Goal: Task Accomplishment & Management: Use online tool/utility

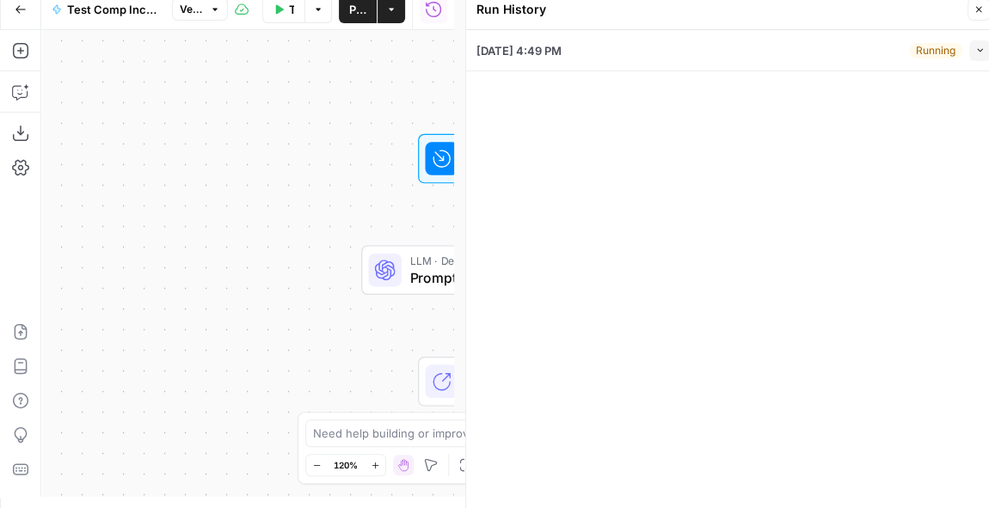
click at [985, 11] on button "Close" at bounding box center [979, 9] width 22 height 22
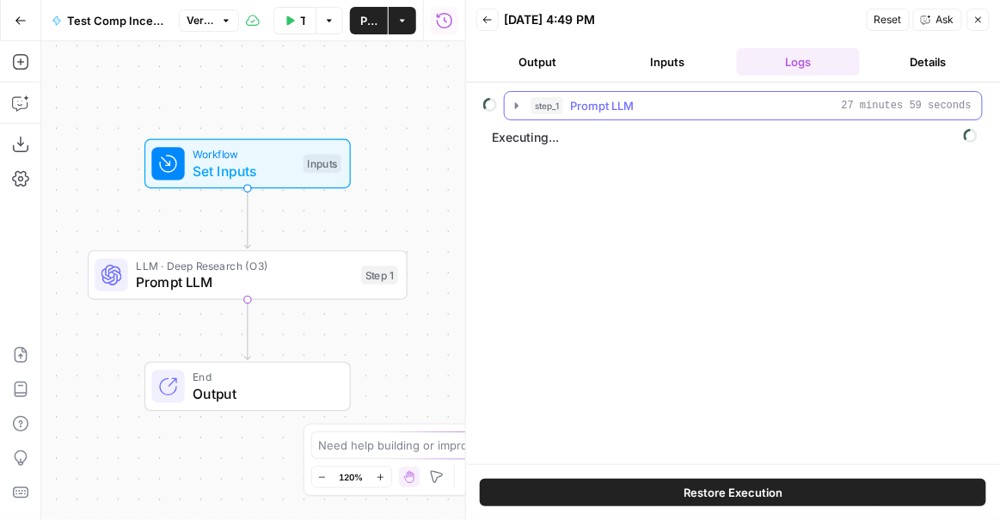
click at [880, 105] on span "27 minutes 59 seconds" at bounding box center [907, 105] width 130 height 15
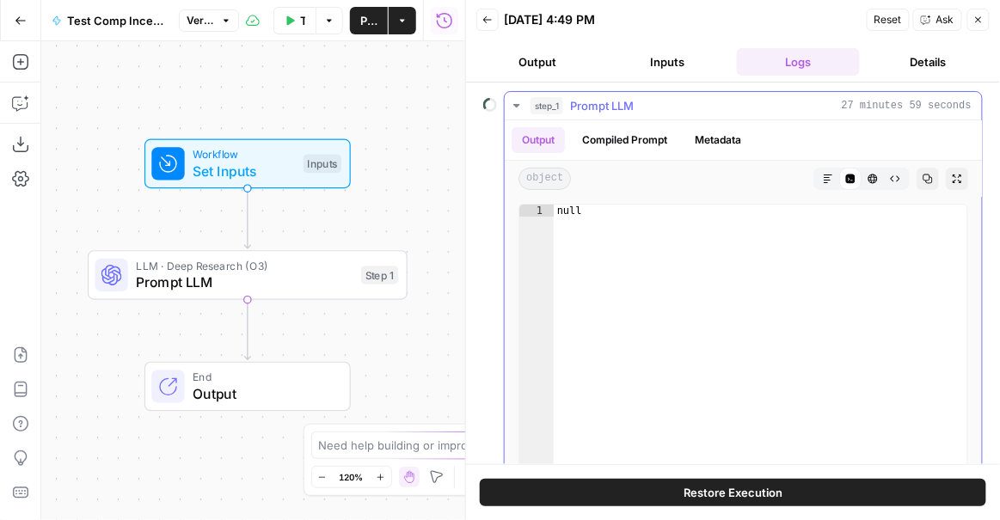
click at [880, 105] on span "27 minutes 59 seconds" at bounding box center [907, 105] width 130 height 15
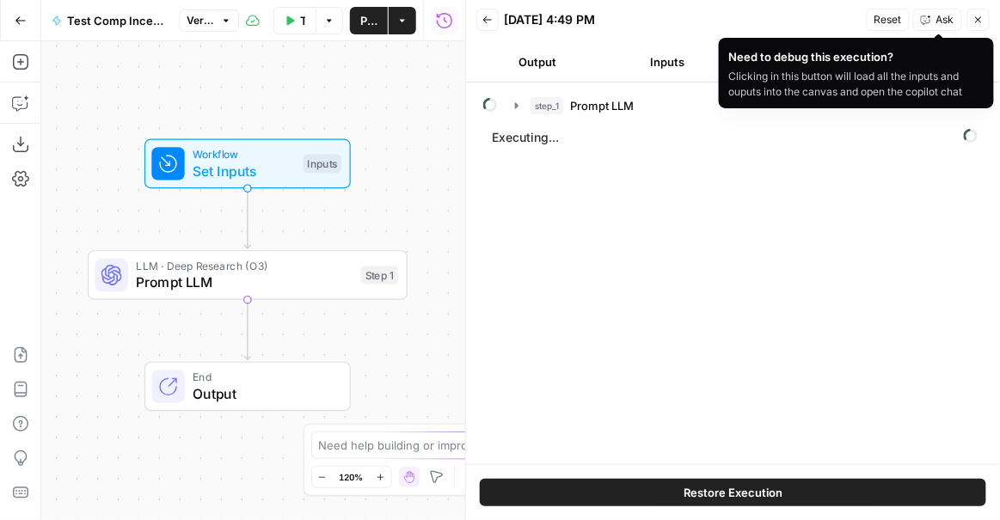
click at [924, 64] on div "Need to debug this execution?" at bounding box center [856, 56] width 255 height 17
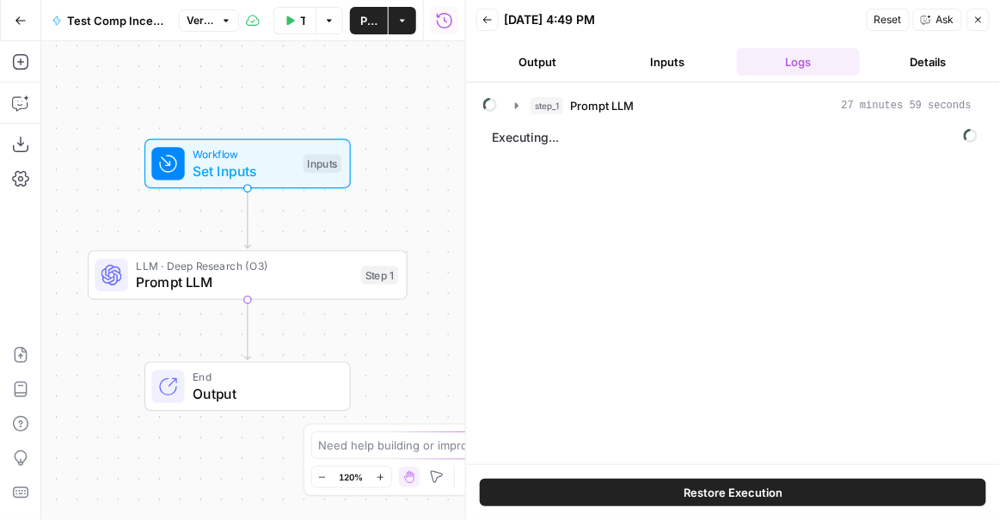
click at [932, 65] on button "Details" at bounding box center [928, 62] width 123 height 28
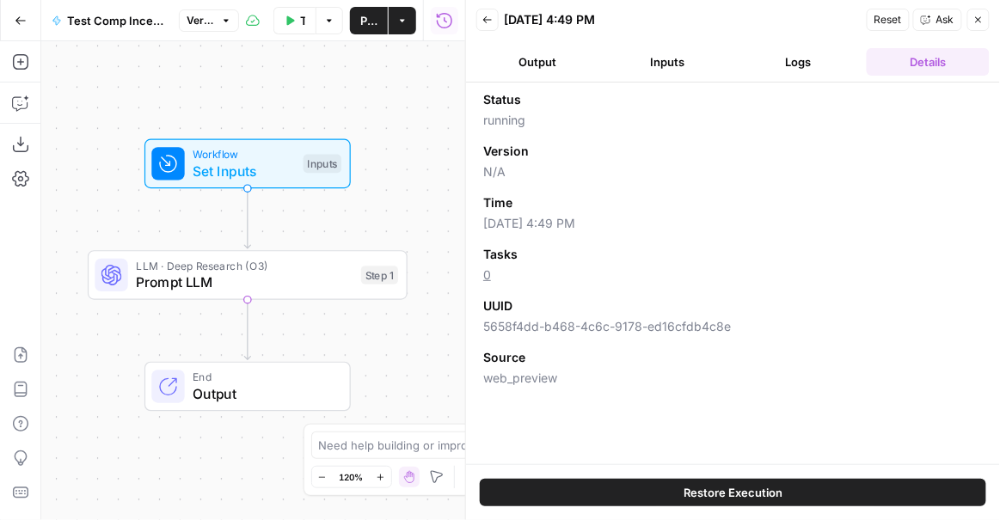
click at [787, 62] on button "Logs" at bounding box center [798, 62] width 123 height 28
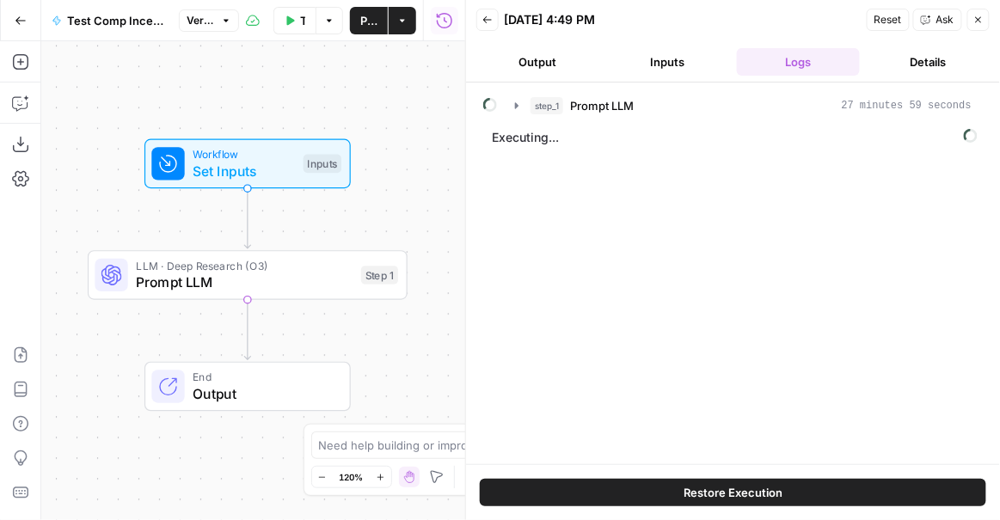
click at [651, 59] on button "Inputs" at bounding box center [667, 62] width 123 height 28
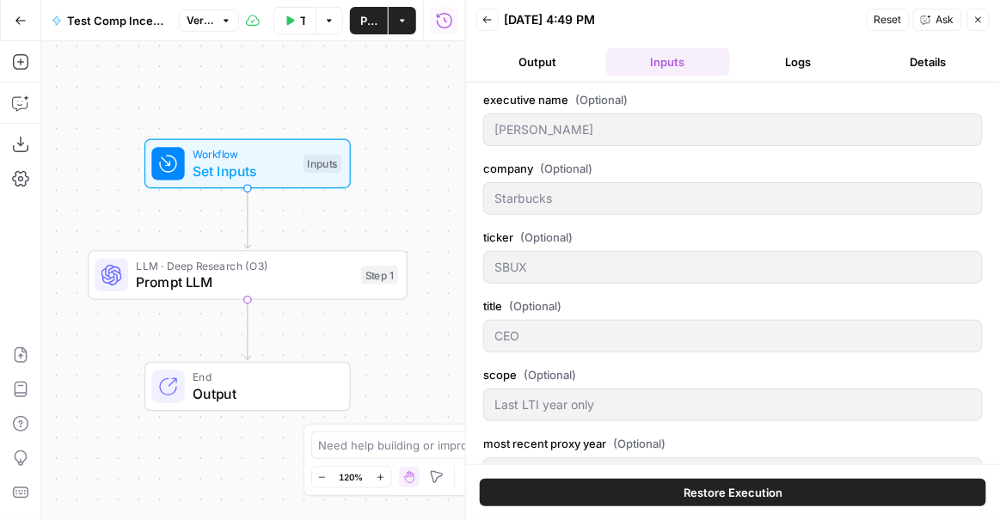
click at [517, 52] on button "Output" at bounding box center [538, 62] width 123 height 28
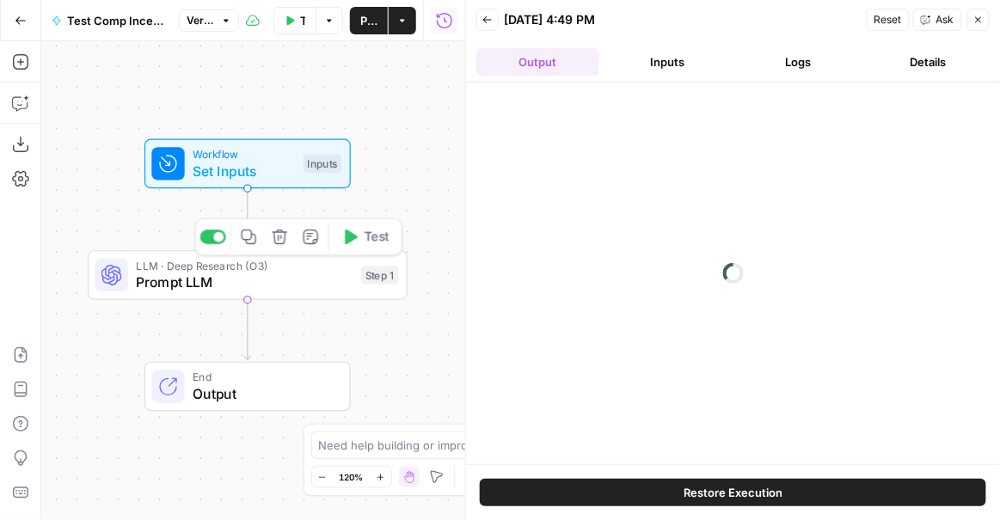
click at [359, 275] on div "LLM · Deep Research (O3) Prompt LLM Step 1 Copy step Delete step Add Note Test" at bounding box center [247, 275] width 304 height 35
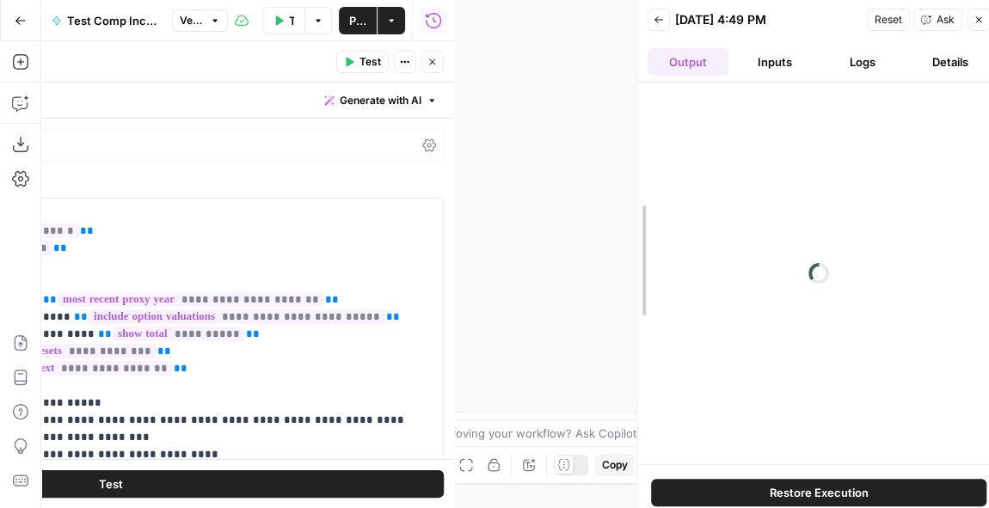
drag, startPoint x: 465, startPoint y: 41, endPoint x: 636, endPoint y: 71, distance: 172.8
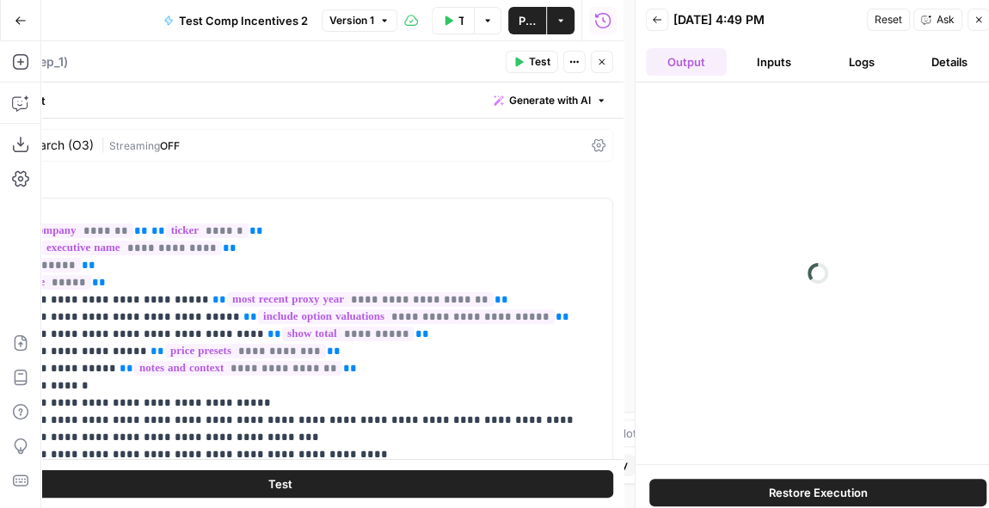
click at [979, 15] on icon "button" at bounding box center [979, 20] width 10 height 10
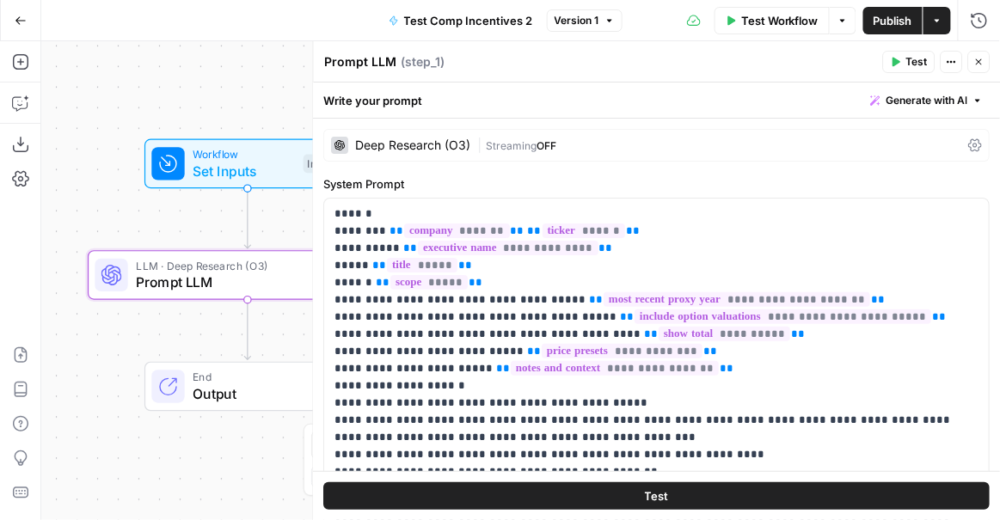
click at [783, 9] on button "Test Workflow" at bounding box center [772, 21] width 115 height 28
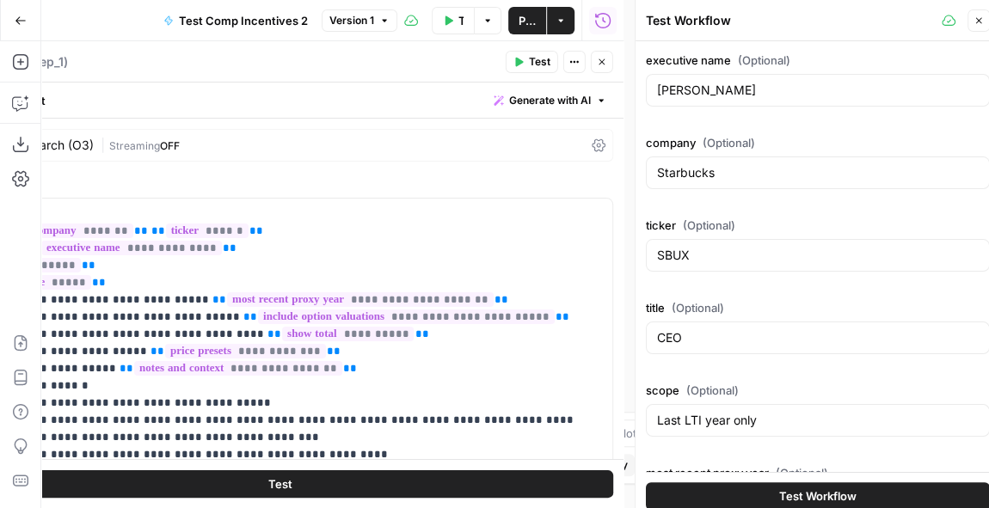
click at [802, 493] on span "Test Workflow" at bounding box center [817, 496] width 77 height 17
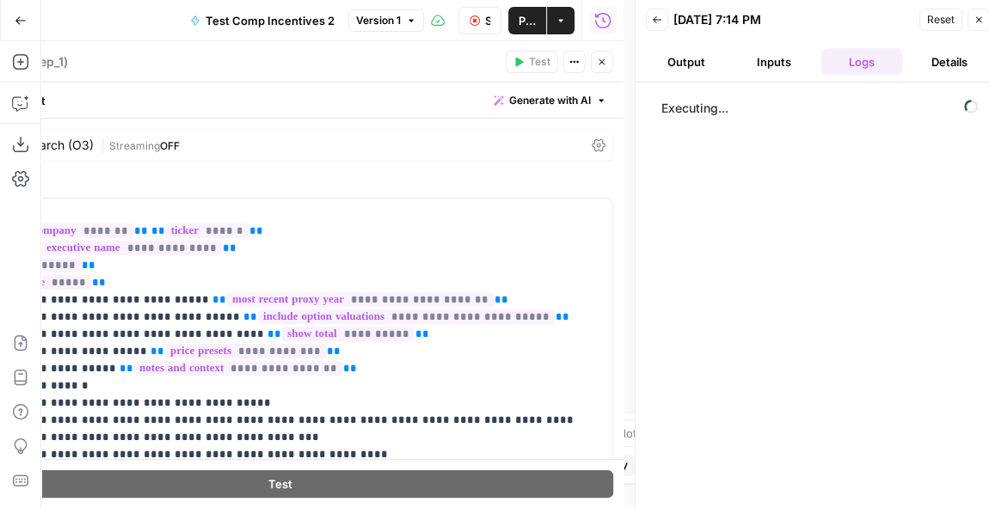
click at [667, 31] on div "Back 09/03/25 at 7:14 PM Reset Close" at bounding box center [818, 20] width 344 height 26
click at [482, 25] on button "Stop Run" at bounding box center [479, 21] width 43 height 28
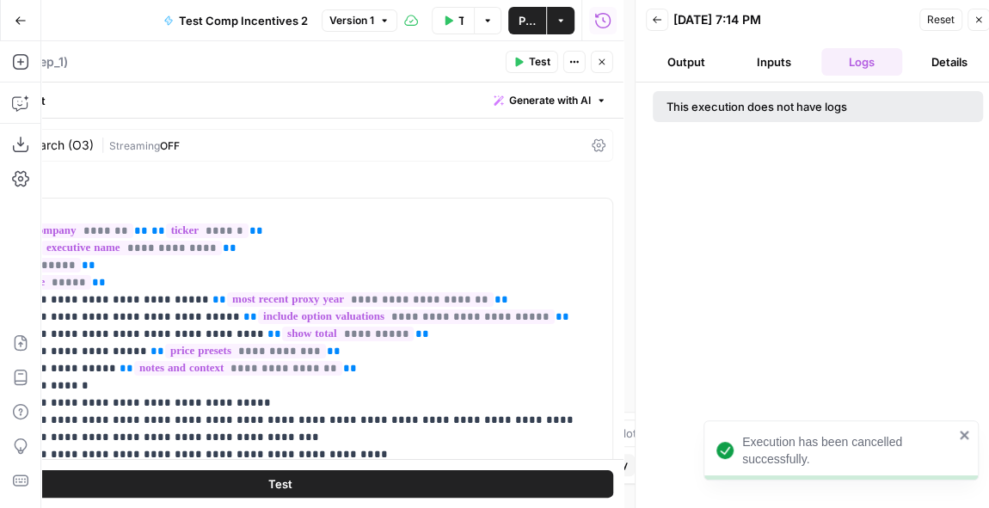
click at [663, 31] on div "Back 09/03/25 at 7:14 PM Reset Close" at bounding box center [818, 20] width 344 height 26
click at [661, 24] on button "Back" at bounding box center [657, 20] width 22 height 22
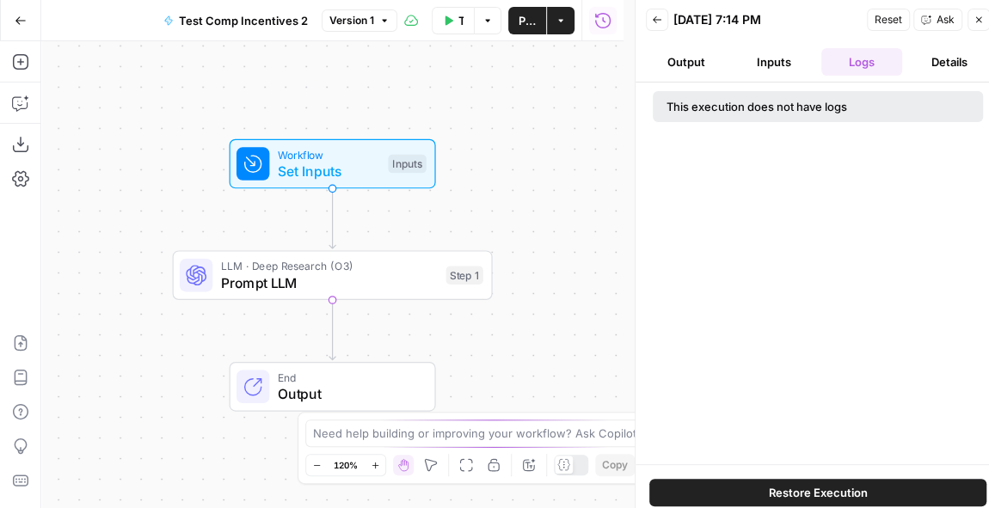
click at [655, 17] on icon "button" at bounding box center [657, 20] width 10 height 10
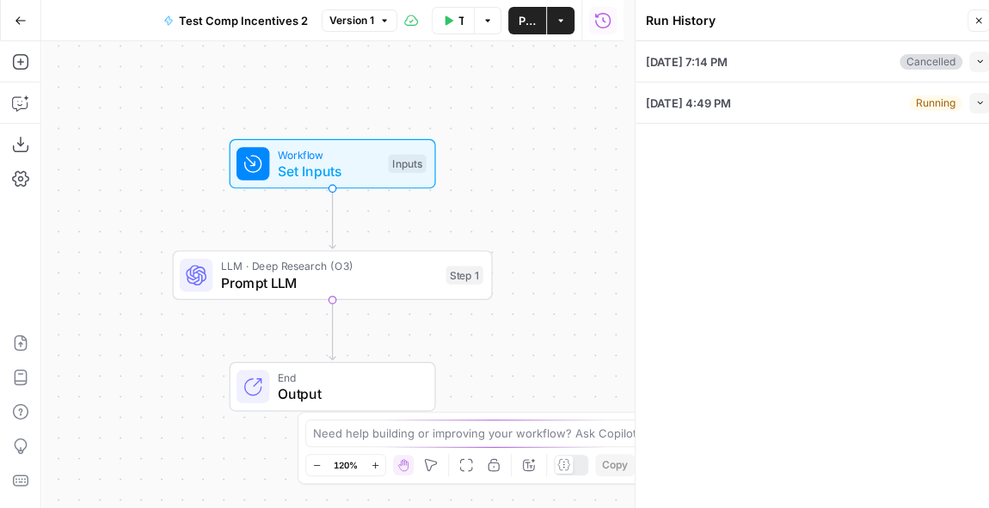
click at [977, 100] on icon "button" at bounding box center [979, 102] width 9 height 9
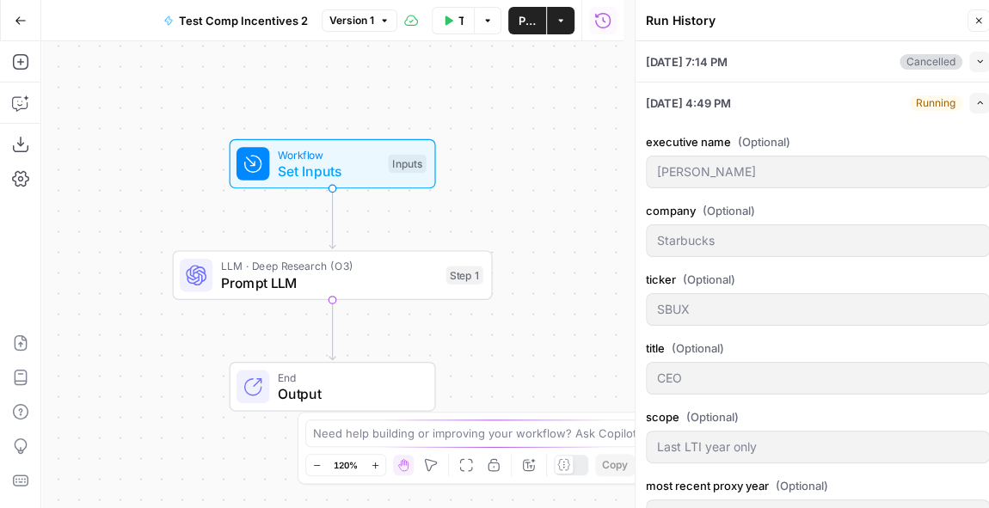
scroll to position [335, 0]
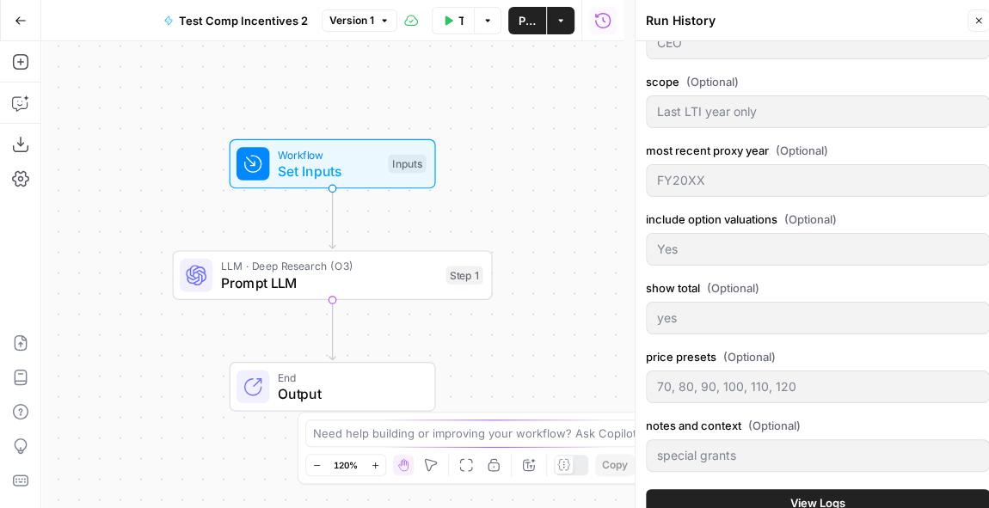
click at [821, 495] on span "View Logs" at bounding box center [817, 503] width 55 height 17
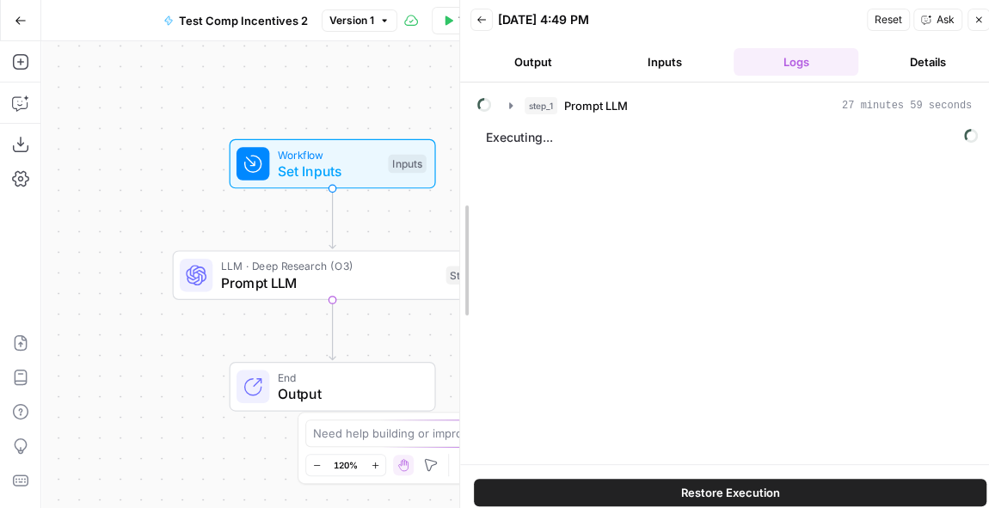
drag, startPoint x: 640, startPoint y: 64, endPoint x: 464, endPoint y: 80, distance: 177.1
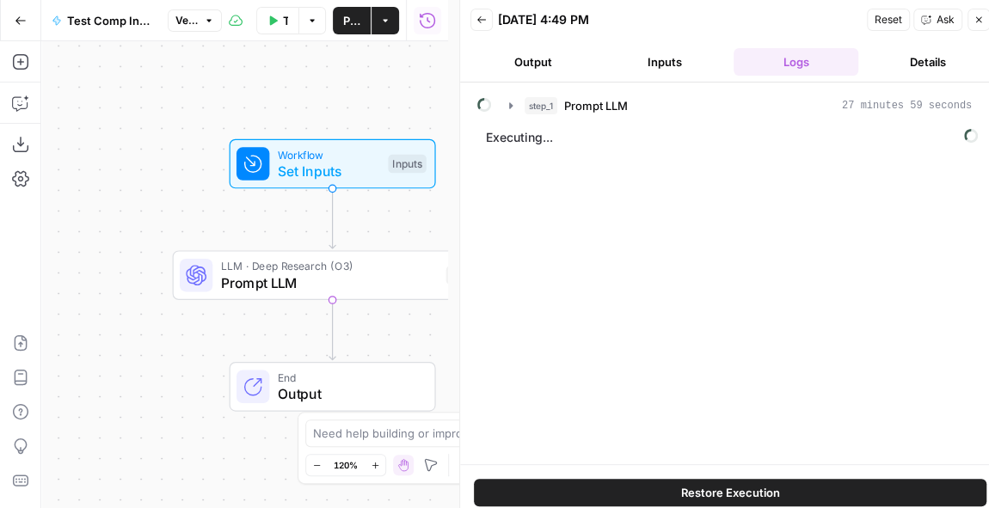
click at [896, 60] on button "Details" at bounding box center [927, 62] width 125 height 28
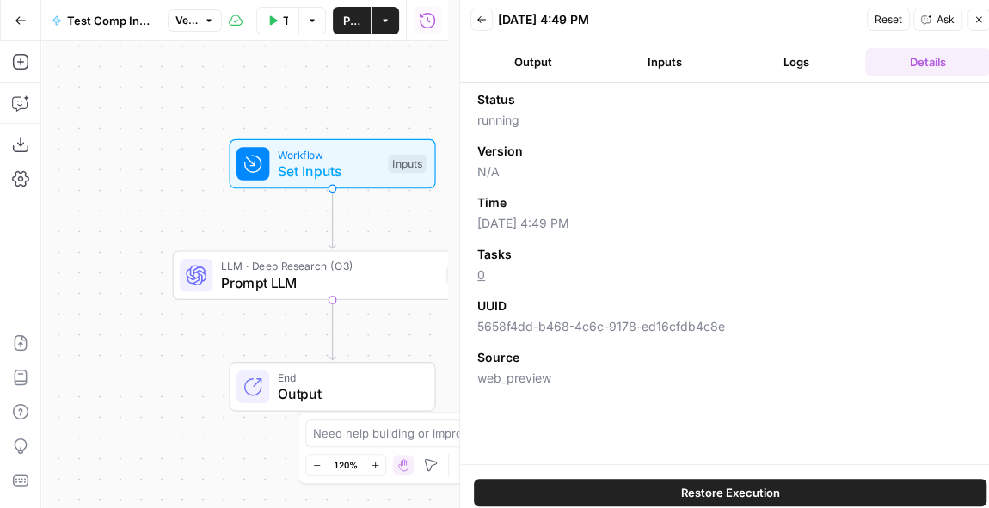
click at [542, 63] on button "Output" at bounding box center [532, 62] width 125 height 28
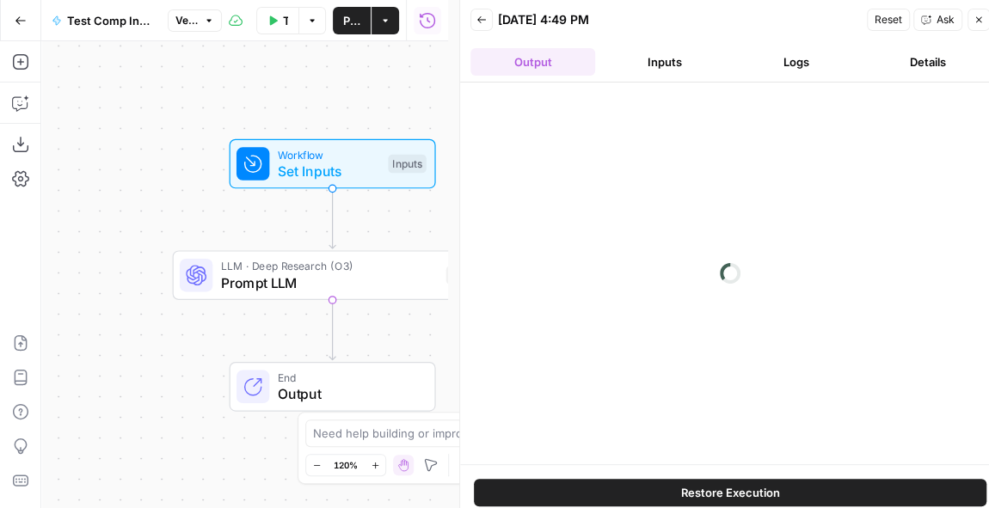
click at [679, 59] on button "Inputs" at bounding box center [664, 62] width 125 height 28
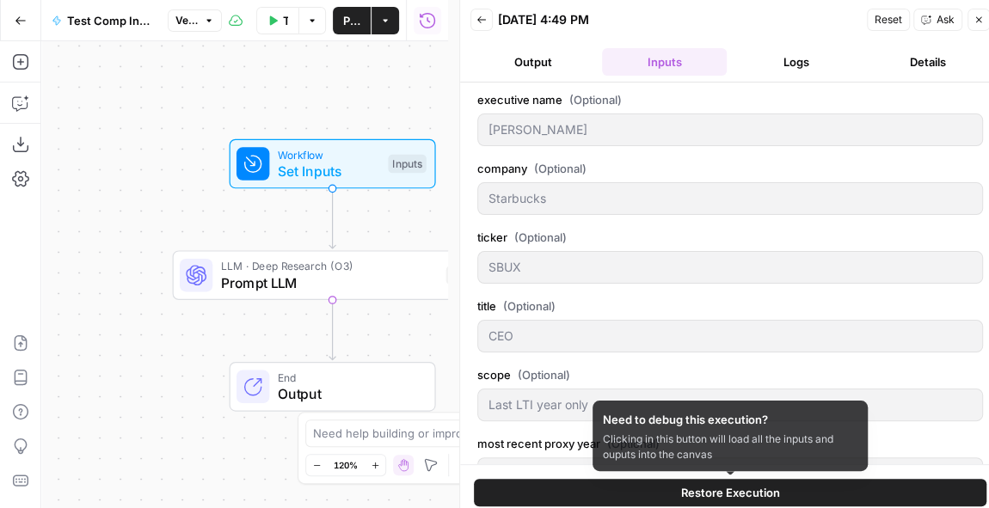
click at [758, 496] on span "Restore Execution" at bounding box center [730, 492] width 99 height 17
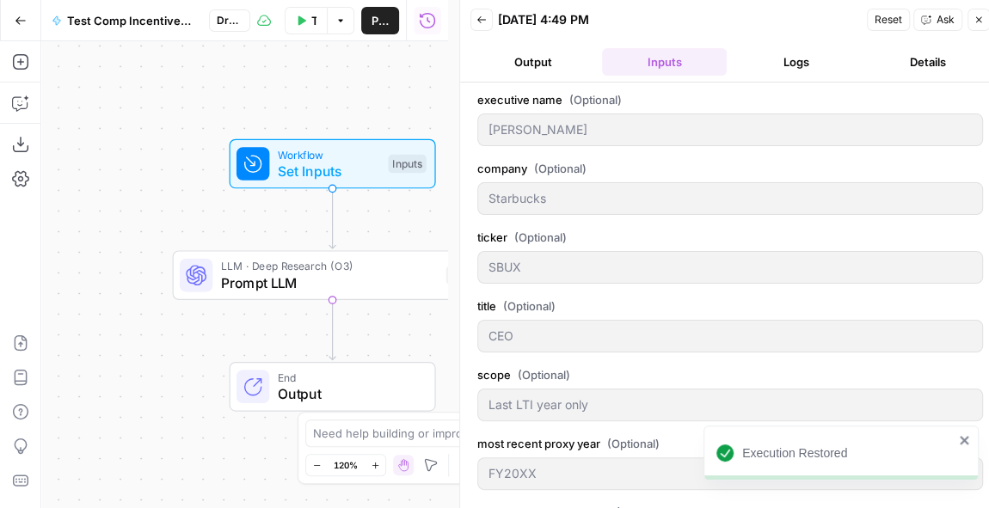
click at [483, 24] on icon "button" at bounding box center [482, 20] width 10 height 10
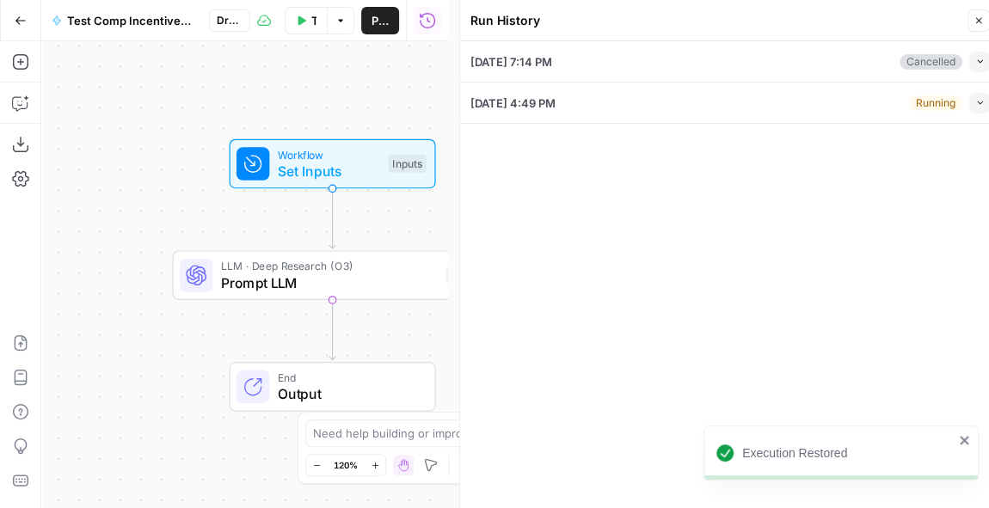
click at [979, 105] on icon "button" at bounding box center [979, 102] width 9 height 9
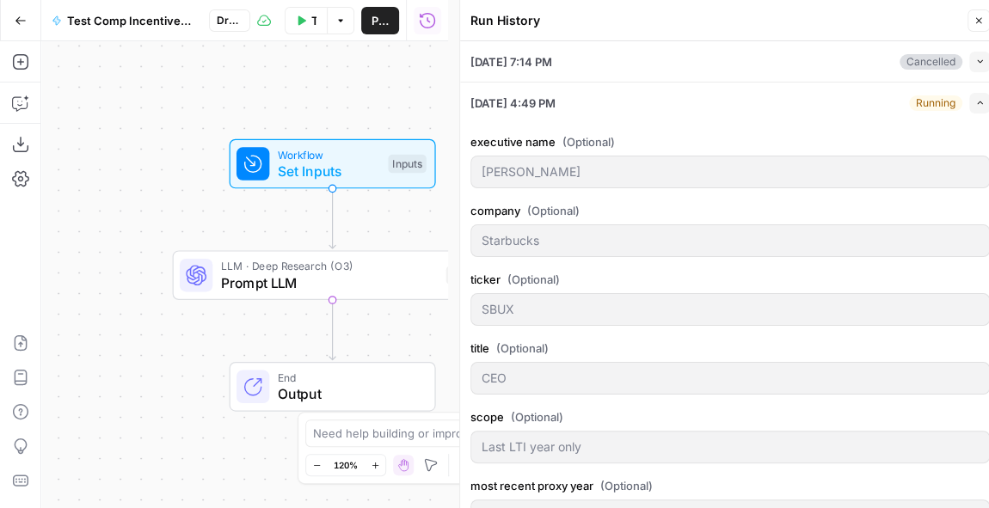
scroll to position [335, 0]
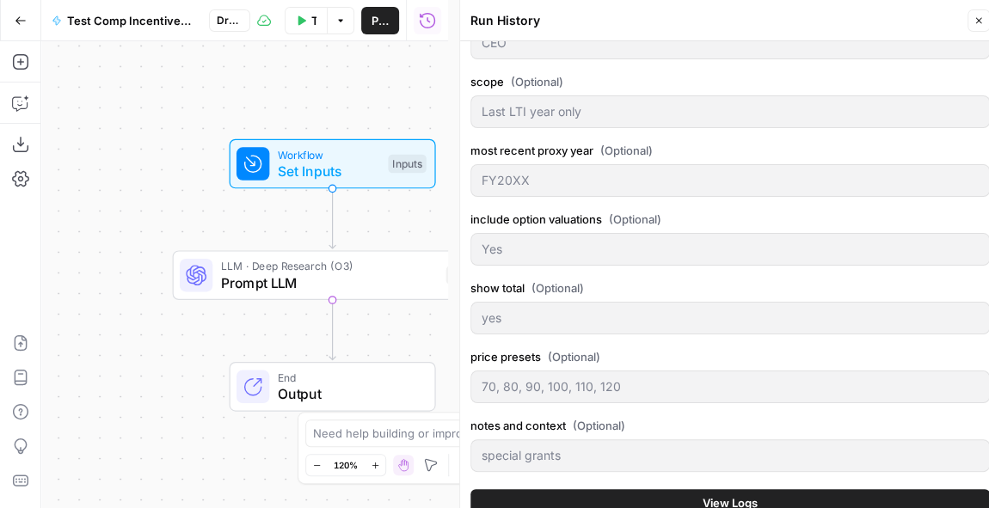
click at [718, 496] on span "View Logs" at bounding box center [730, 503] width 55 height 17
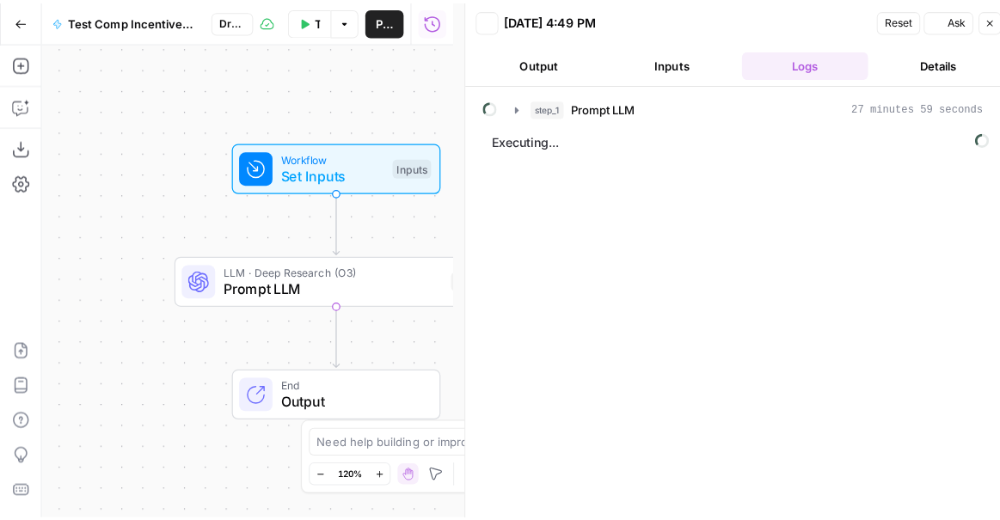
scroll to position [0, 0]
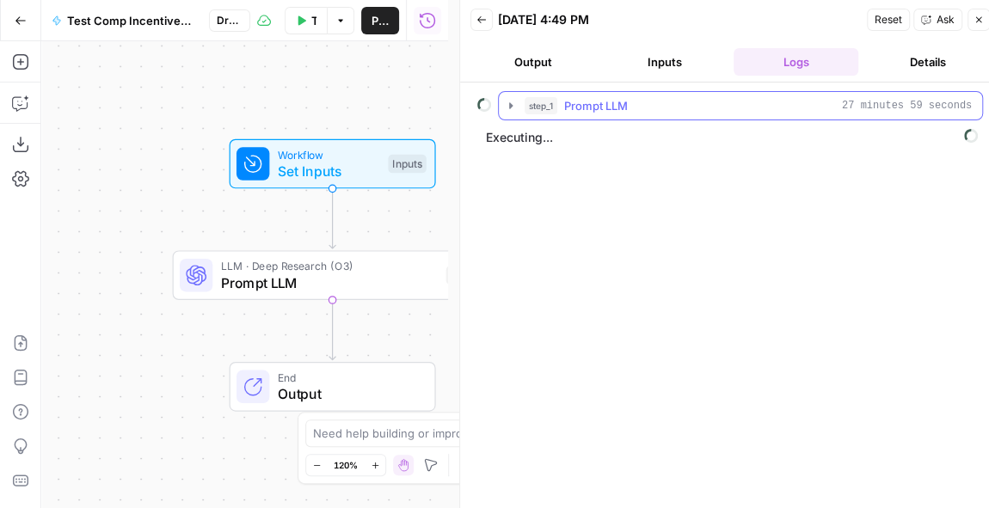
click at [575, 102] on span "Prompt LLM" at bounding box center [596, 105] width 64 height 17
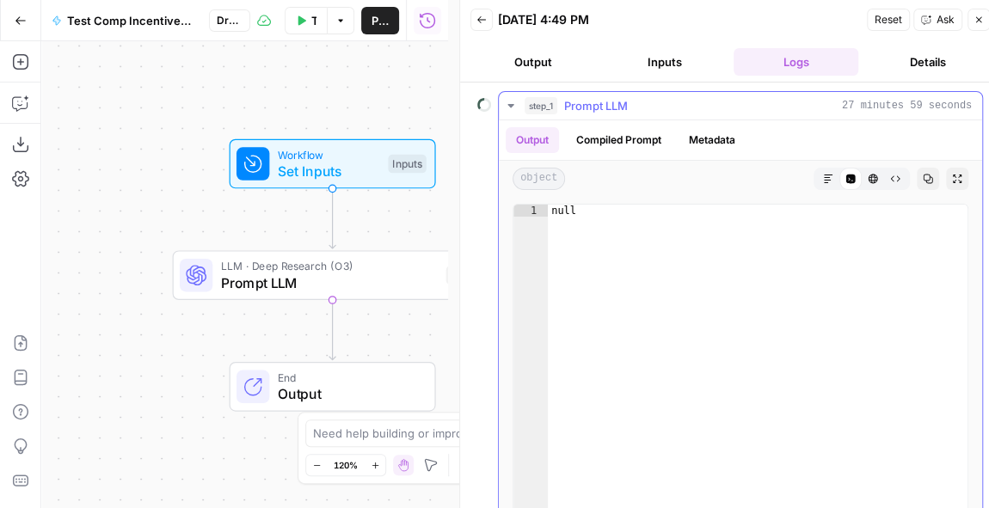
click at [720, 128] on button "Metadata" at bounding box center [712, 140] width 67 height 26
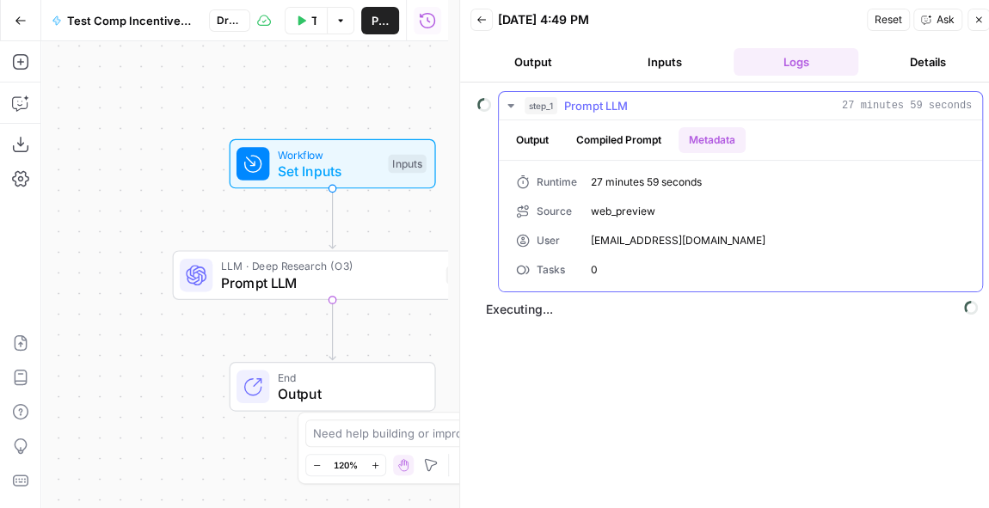
click at [619, 140] on button "Compiled Prompt" at bounding box center [619, 140] width 106 height 26
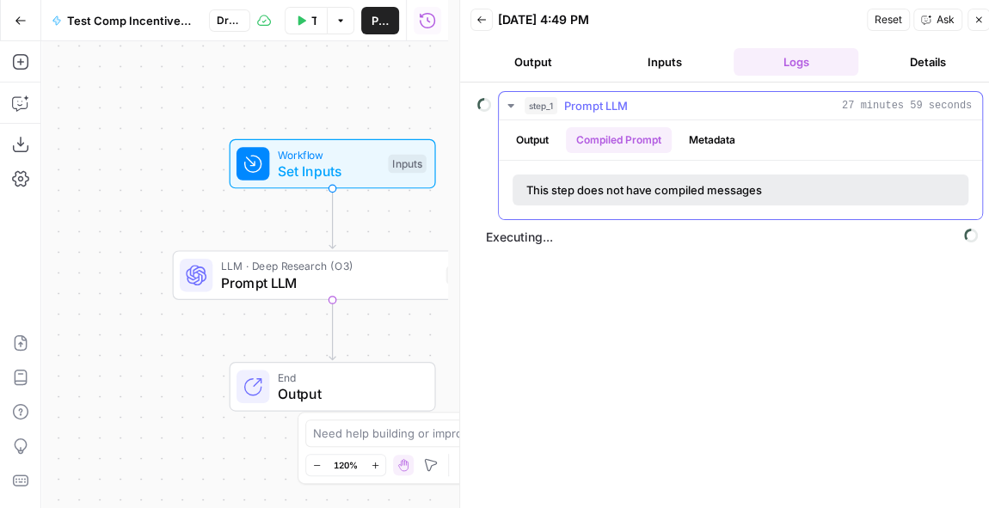
click at [516, 141] on button "Output" at bounding box center [532, 140] width 53 height 26
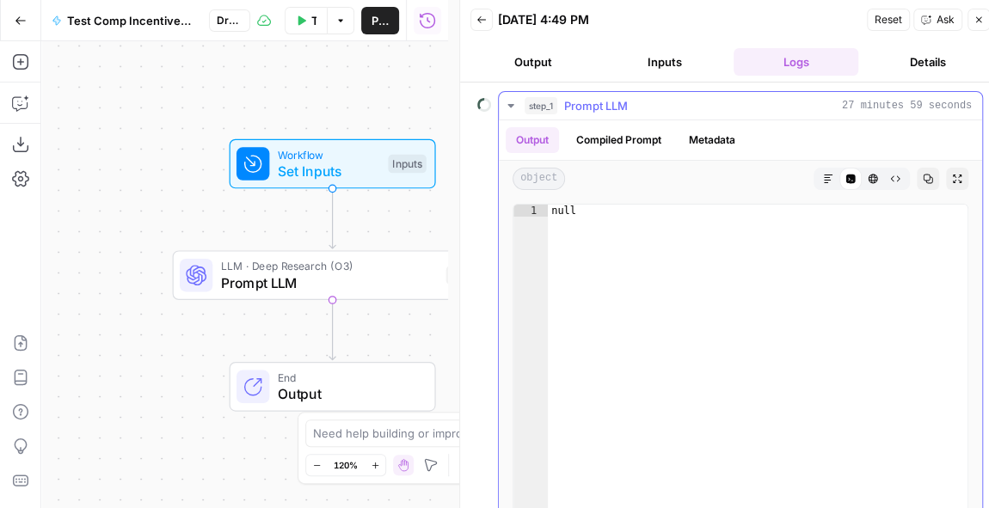
click at [600, 116] on button "step_1 Prompt LLM 27 minutes 59 seconds" at bounding box center [740, 106] width 483 height 28
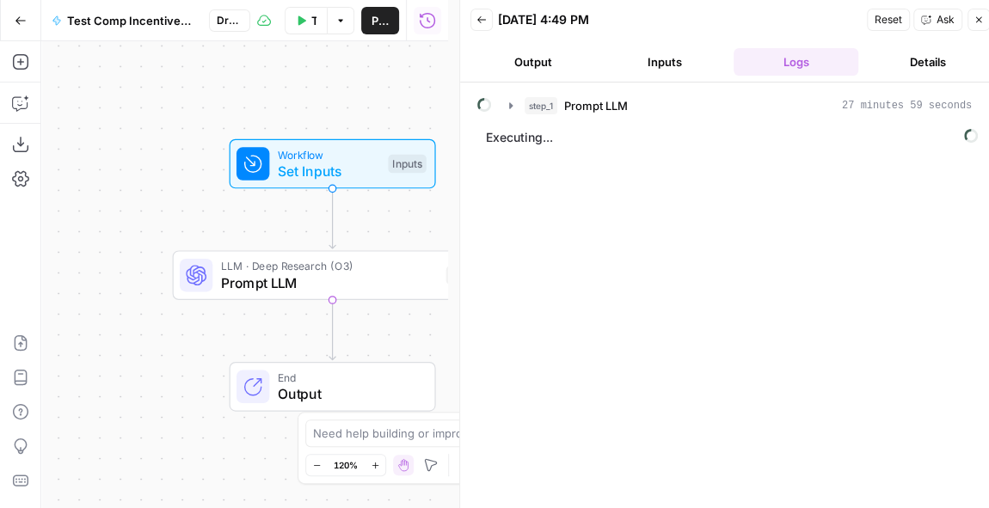
click at [532, 41] on header "Back 09/03/25 at 4:49 PM Reset Ask Close Output Inputs Logs Details" at bounding box center [730, 41] width 540 height 83
click at [539, 77] on header "Back 09/03/25 at 4:49 PM Reset Ask Close Output Inputs Logs Details" at bounding box center [730, 41] width 540 height 83
click at [507, 50] on button "Output" at bounding box center [532, 62] width 125 height 28
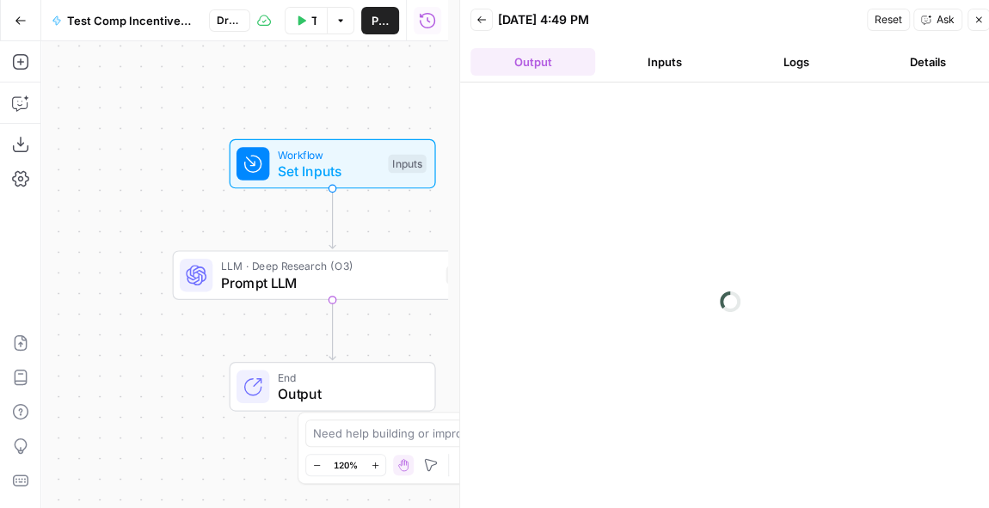
click at [480, 16] on icon "button" at bounding box center [481, 19] width 9 height 7
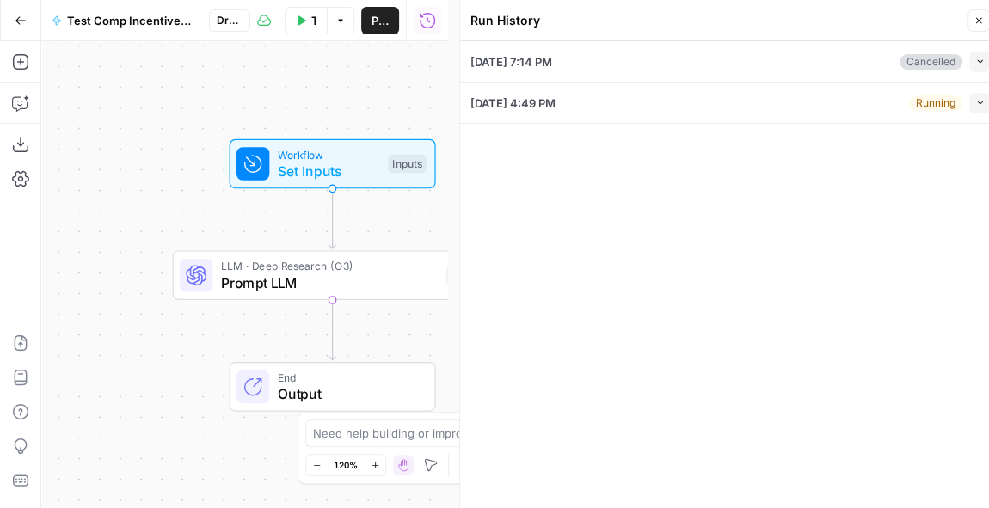
click at [978, 10] on button "Close" at bounding box center [979, 20] width 22 height 22
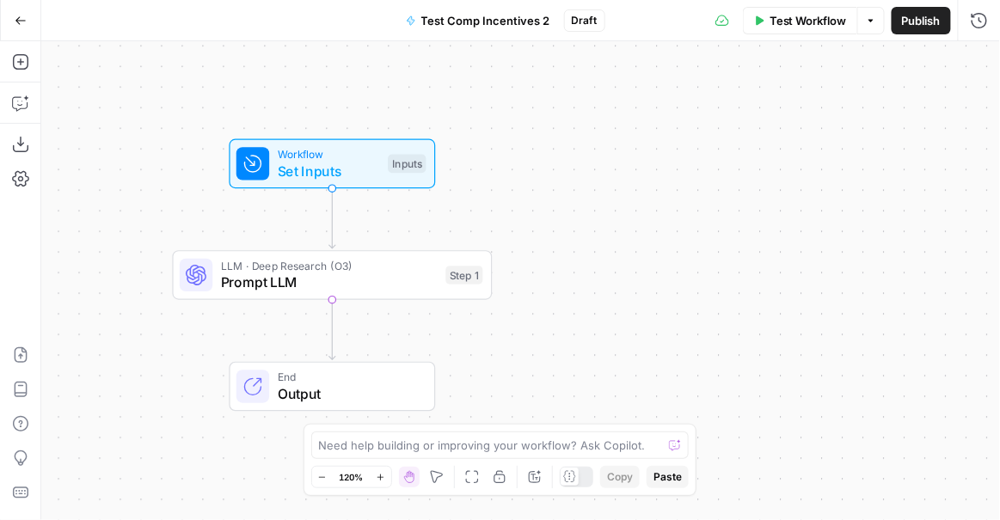
drag, startPoint x: 532, startPoint y: 147, endPoint x: 857, endPoint y: 93, distance: 329.6
click at [857, 93] on div "Workflow Set Inputs Inputs LLM · Deep Research (O3) Prompt LLM Step 1 End Output" at bounding box center [520, 280] width 959 height 479
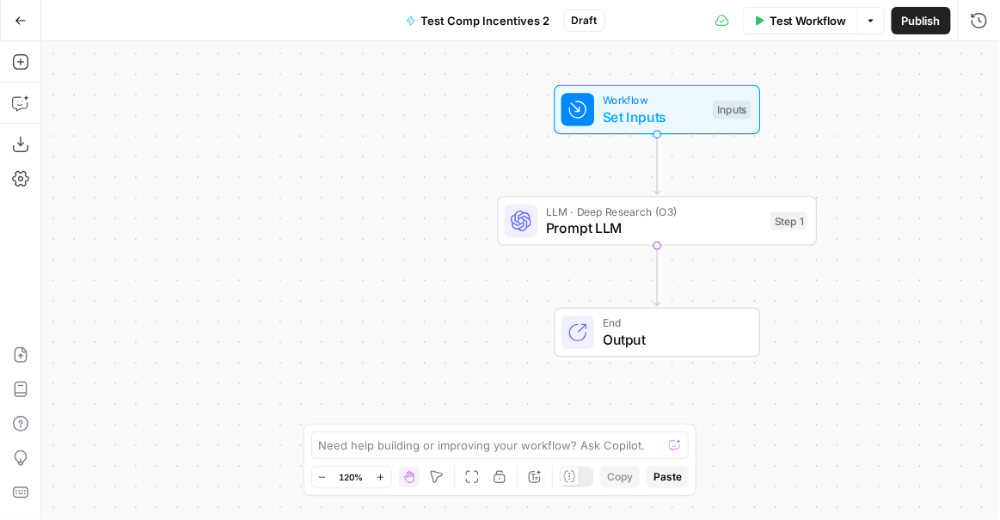
click at [704, 228] on span "Prompt LLM" at bounding box center [654, 228] width 217 height 21
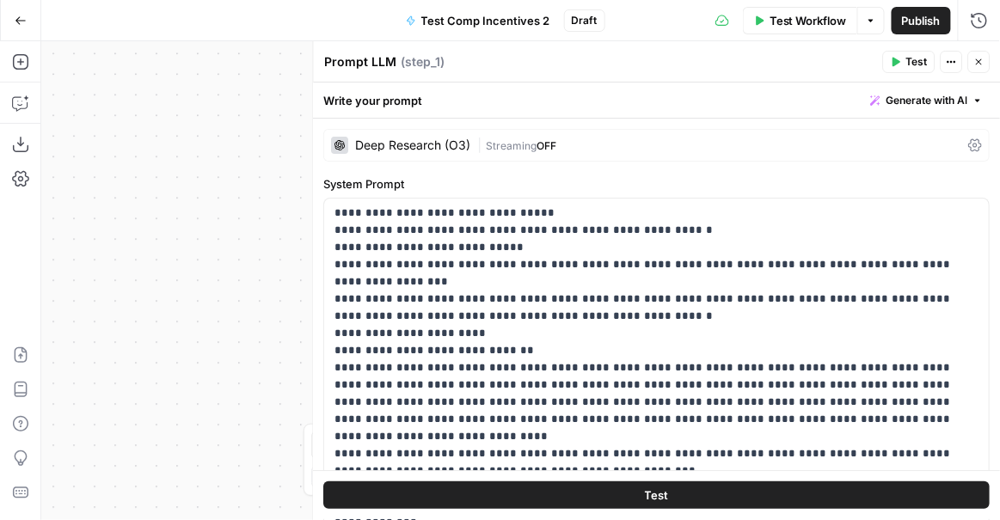
click at [16, 23] on icon "button" at bounding box center [21, 21] width 12 height 12
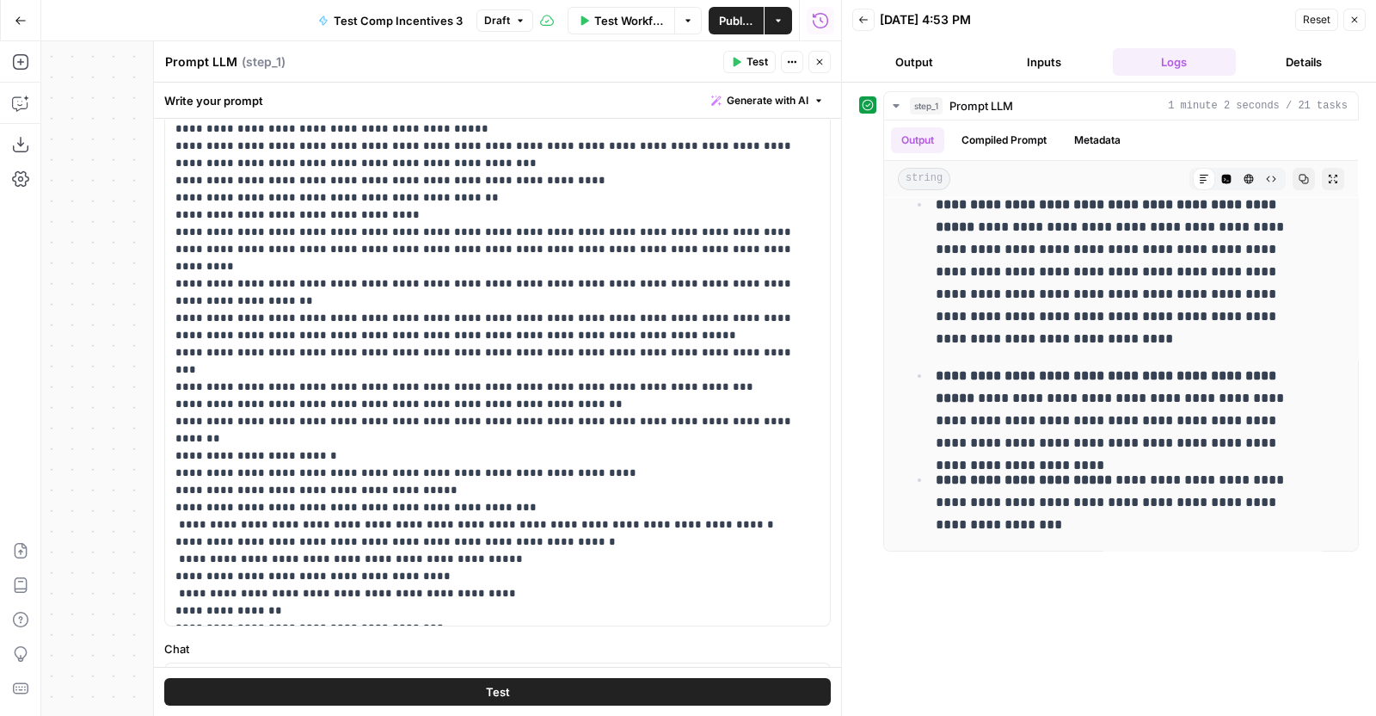
scroll to position [5636, 0]
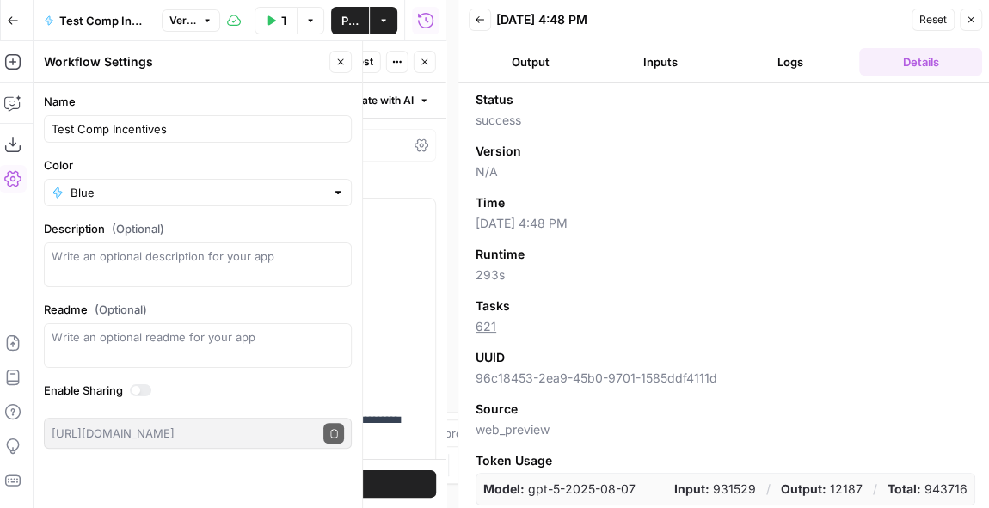
click at [481, 19] on icon "button" at bounding box center [480, 20] width 10 height 10
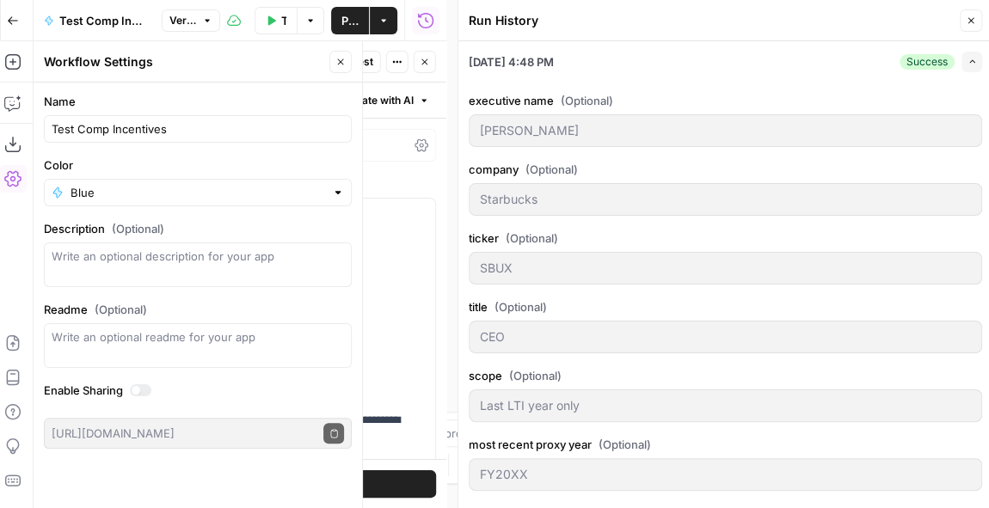
click at [968, 64] on icon "button" at bounding box center [972, 61] width 9 height 9
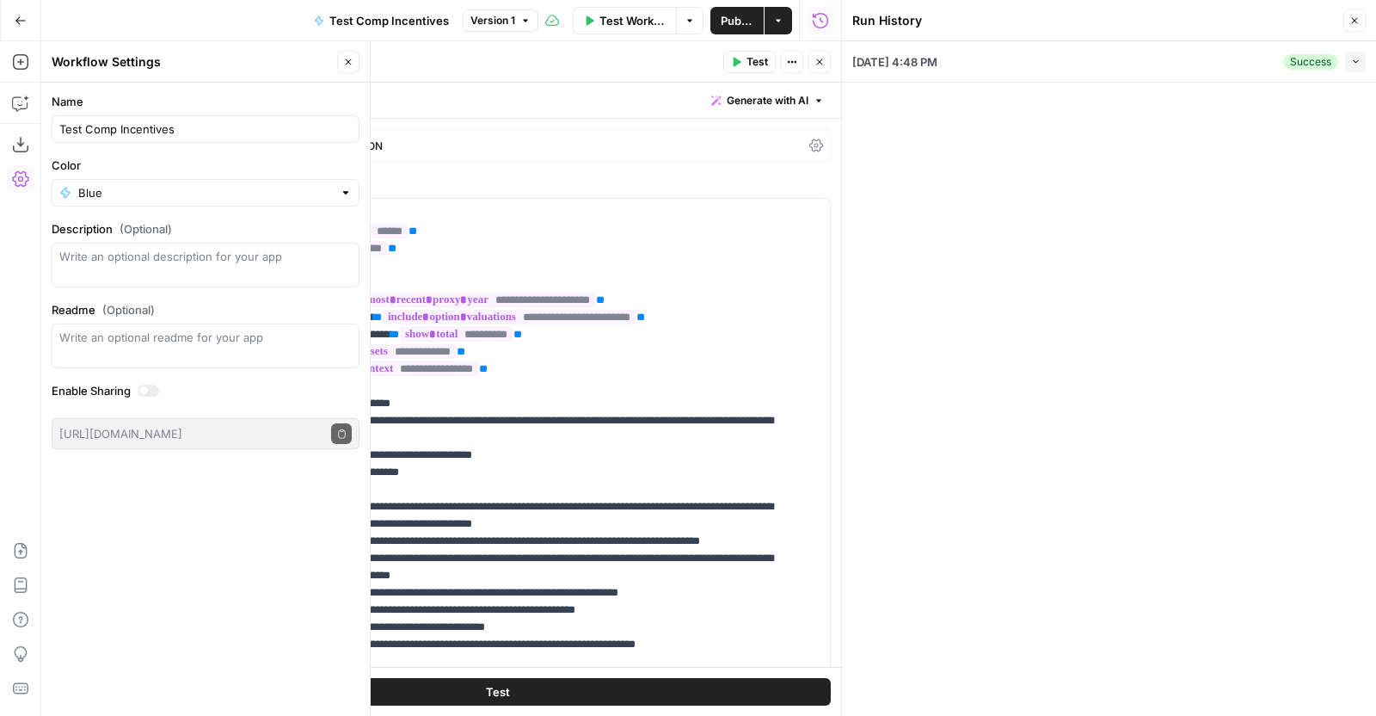
scroll to position [712, 0]
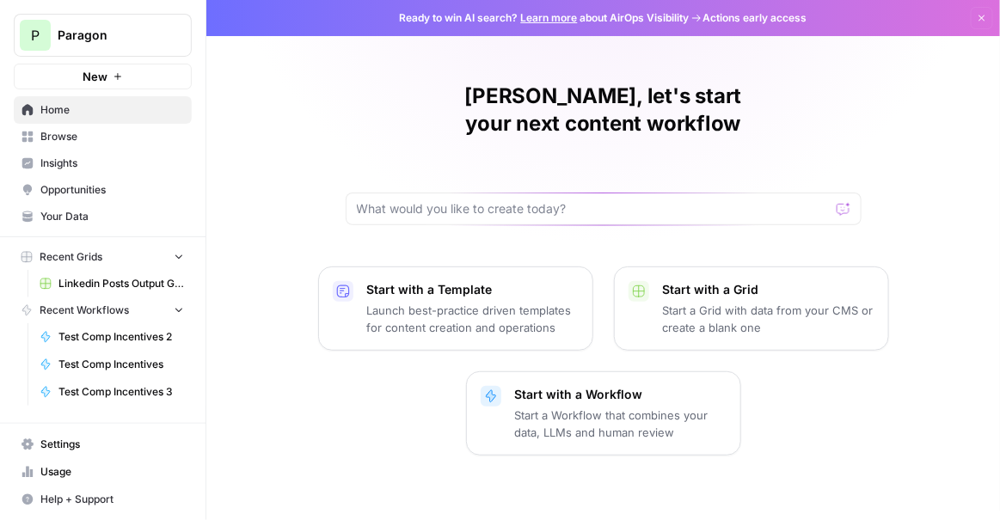
click at [65, 137] on span "Browse" at bounding box center [112, 136] width 144 height 15
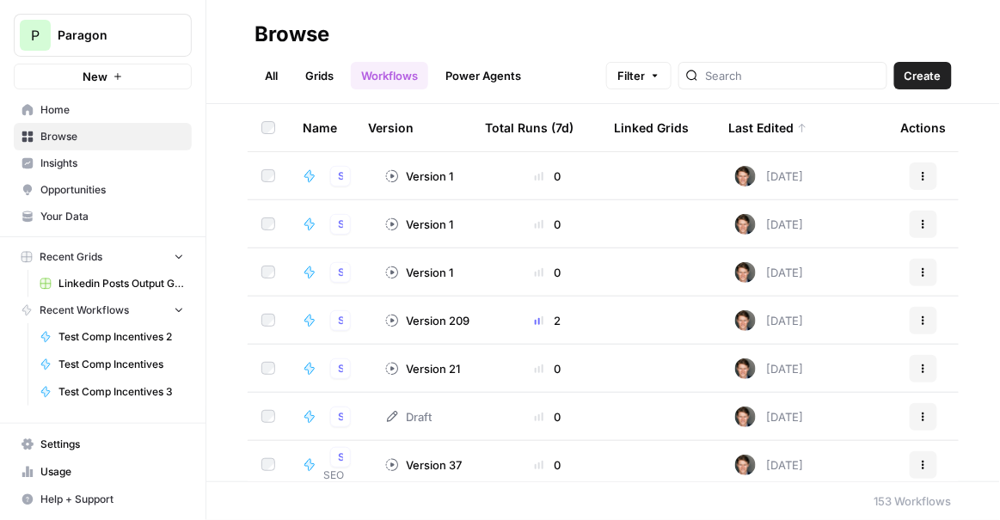
click at [64, 137] on span "Browse" at bounding box center [112, 136] width 144 height 15
click at [278, 71] on link "All" at bounding box center [272, 76] width 34 height 28
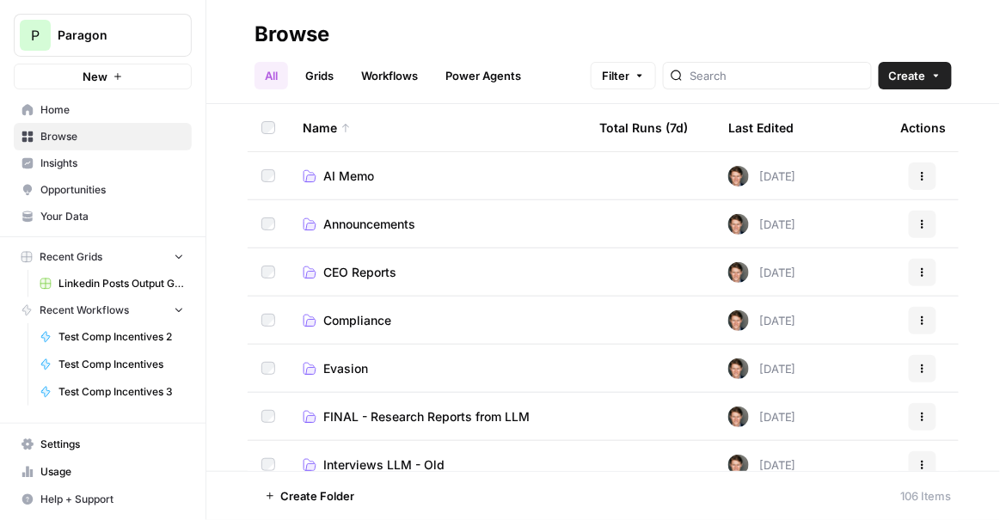
scroll to position [305, 0]
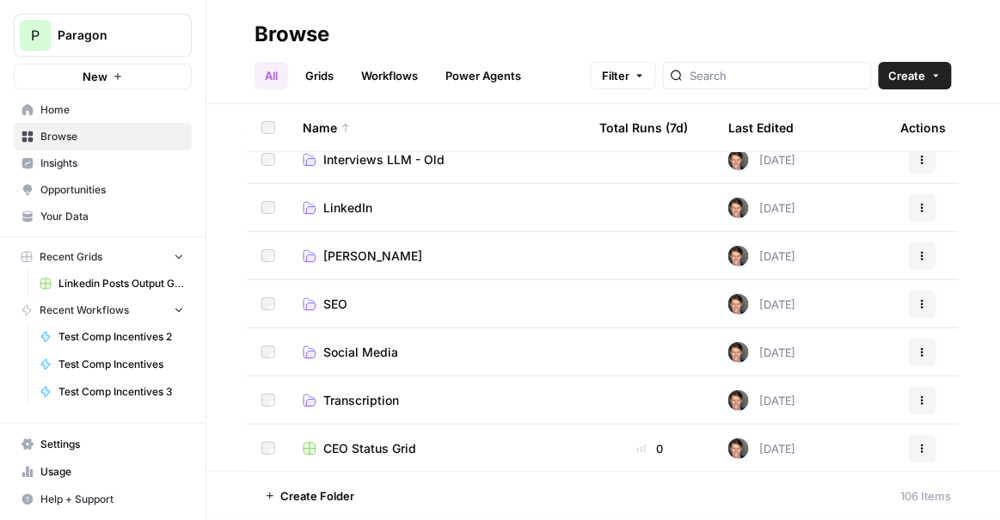
click at [763, 137] on div "Last Edited" at bounding box center [761, 127] width 65 height 47
click at [763, 137] on div "Last Edited" at bounding box center [768, 127] width 79 height 47
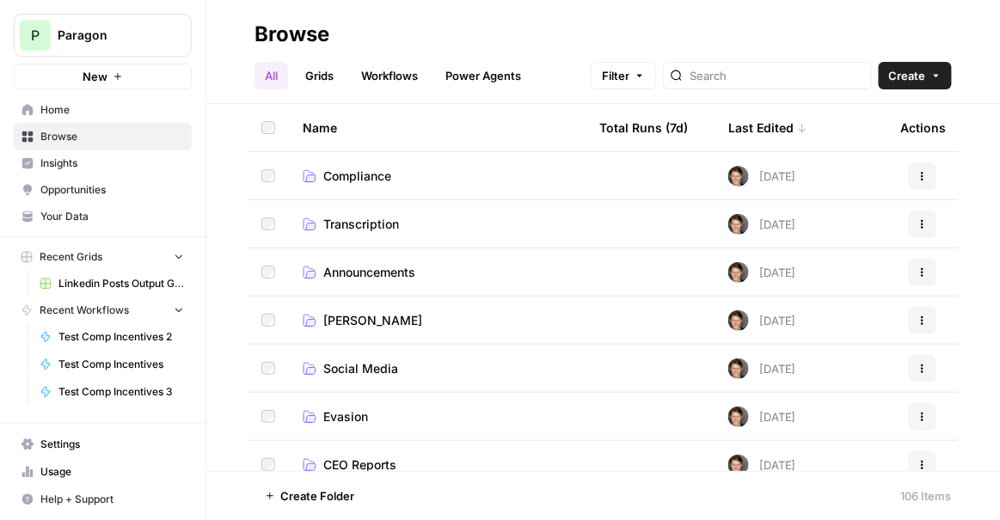
click at [773, 123] on div "Last Edited" at bounding box center [768, 127] width 79 height 47
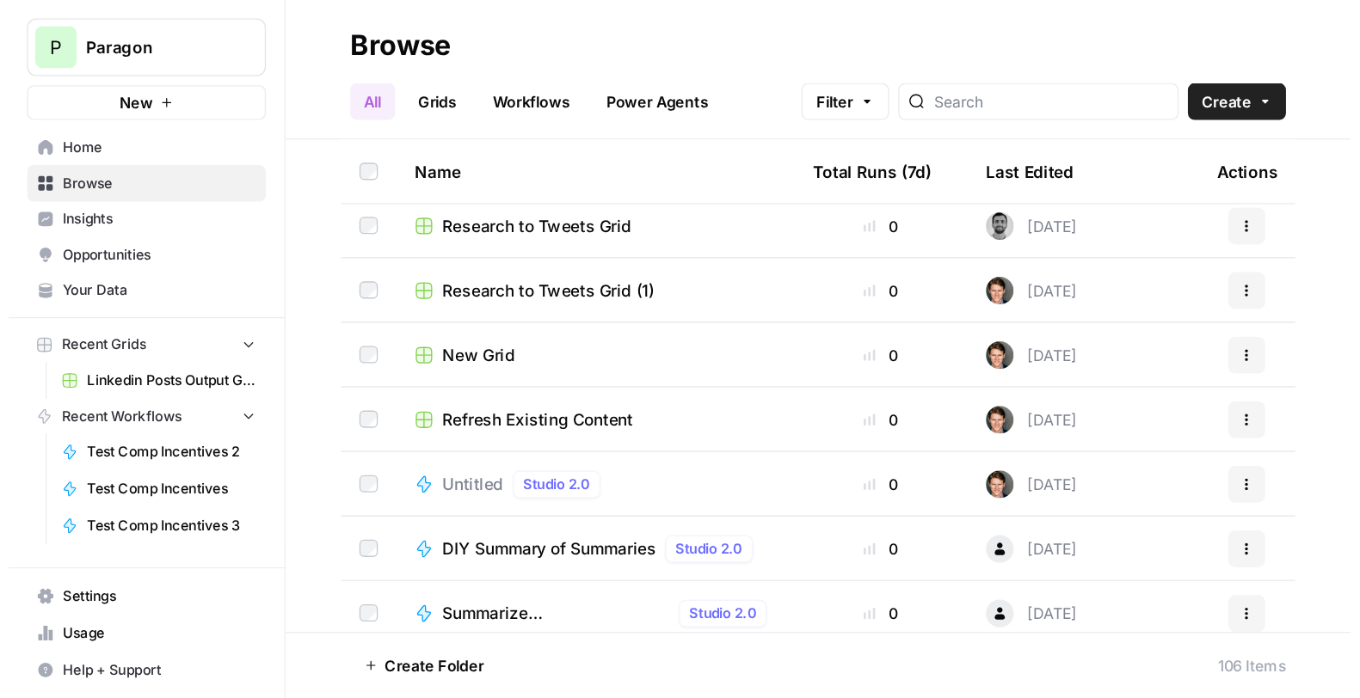
scroll to position [970, 0]
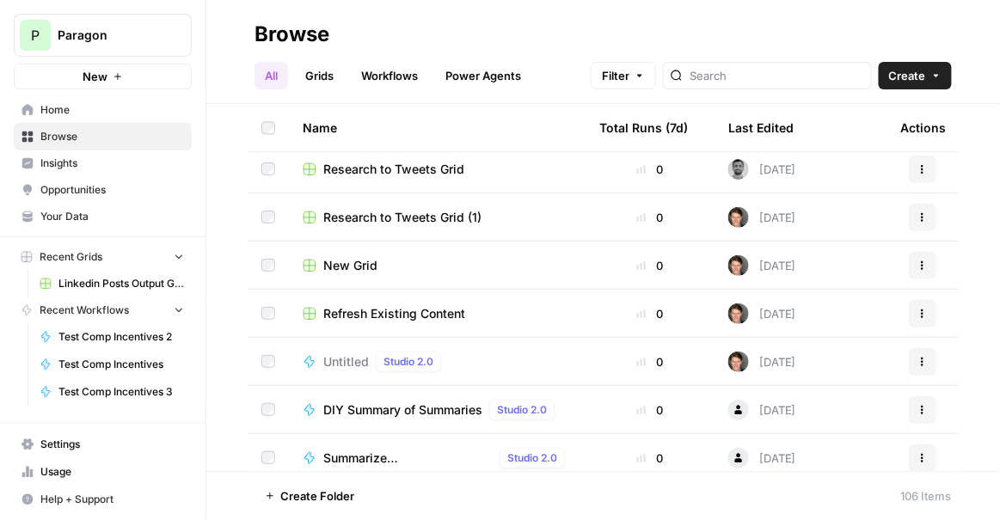
click at [402, 71] on link "Workflows" at bounding box center [389, 76] width 77 height 28
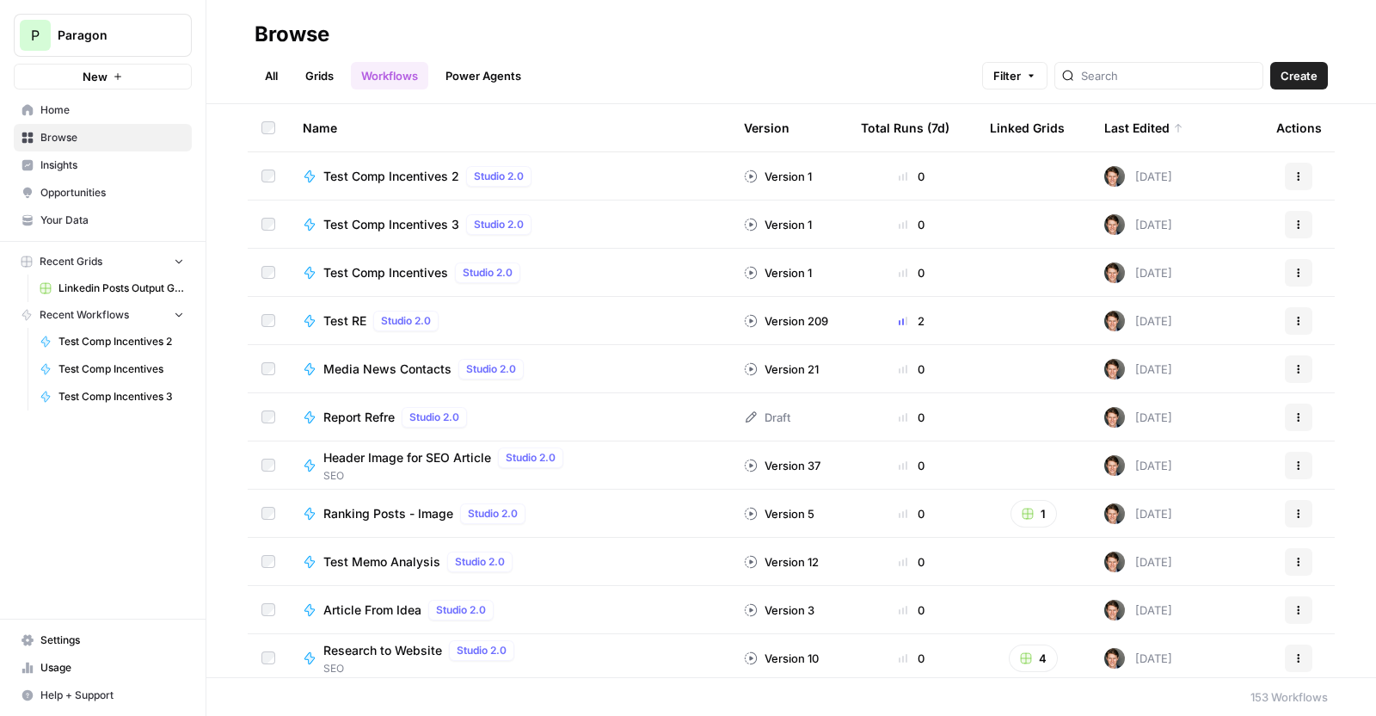
click at [432, 169] on span "Test Comp Incentives 2" at bounding box center [391, 176] width 136 height 17
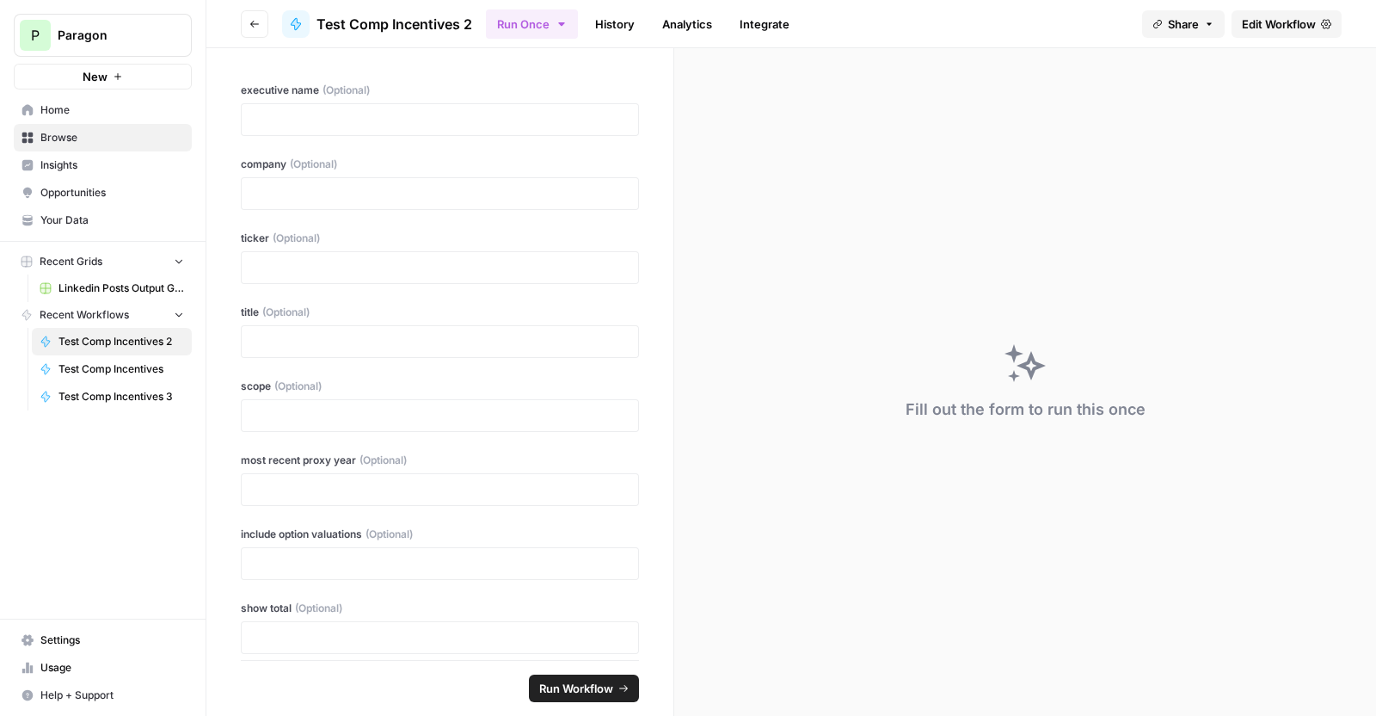
click at [999, 34] on link "Edit Workflow" at bounding box center [1287, 24] width 110 height 28
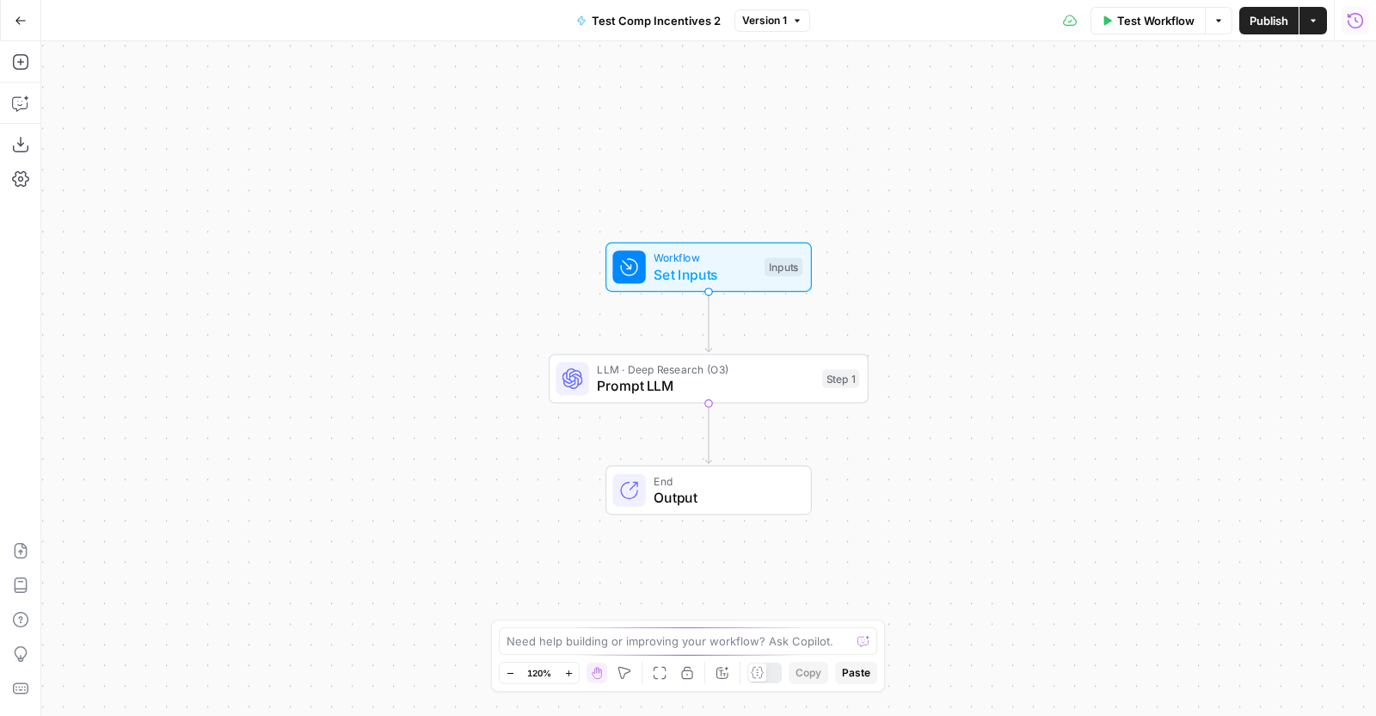
click at [999, 22] on icon "button" at bounding box center [1355, 20] width 17 height 17
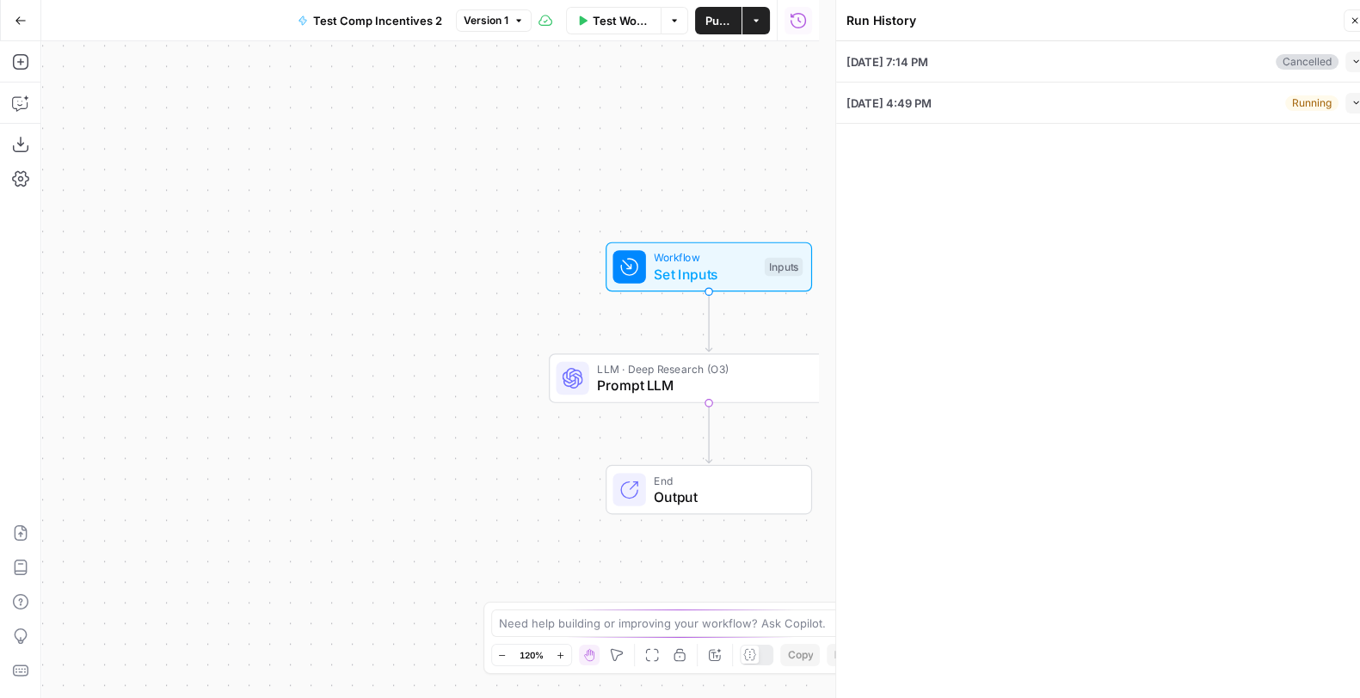
click at [999, 103] on div "Running Collapse" at bounding box center [1325, 103] width 81 height 21
click at [999, 104] on button "Collapse" at bounding box center [1355, 103] width 21 height 21
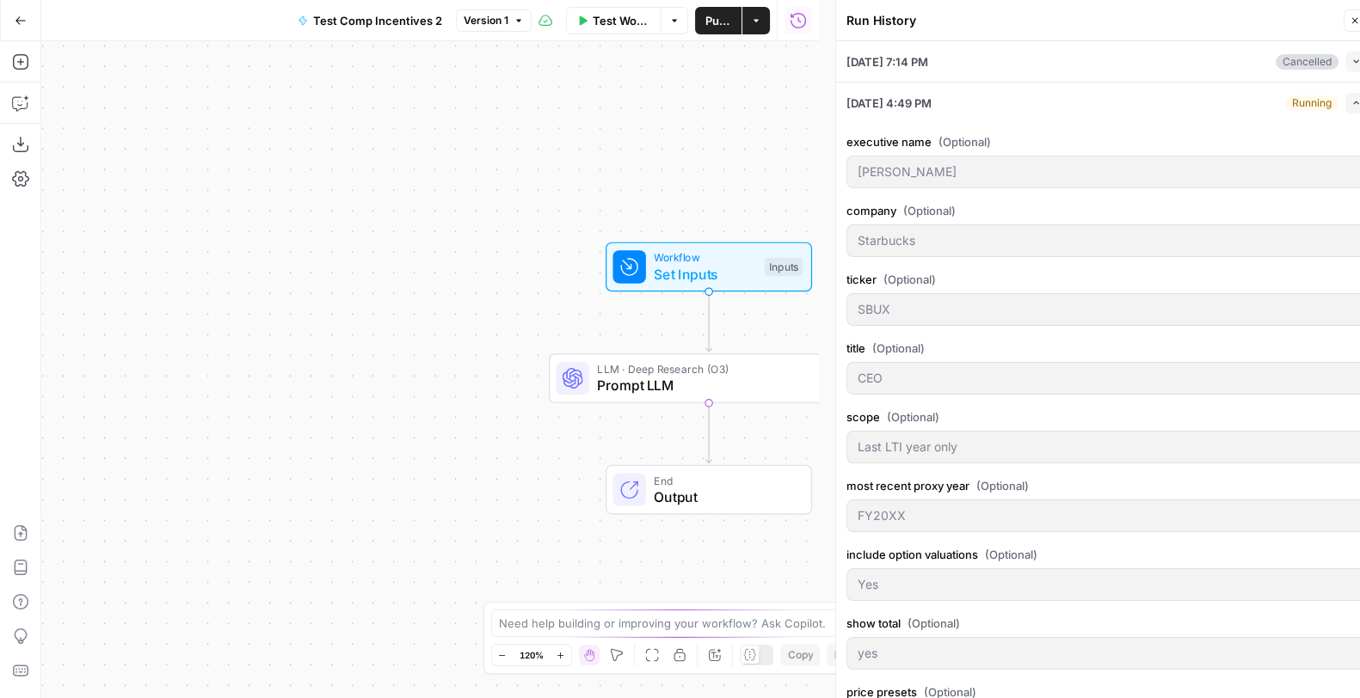
scroll to position [144, 0]
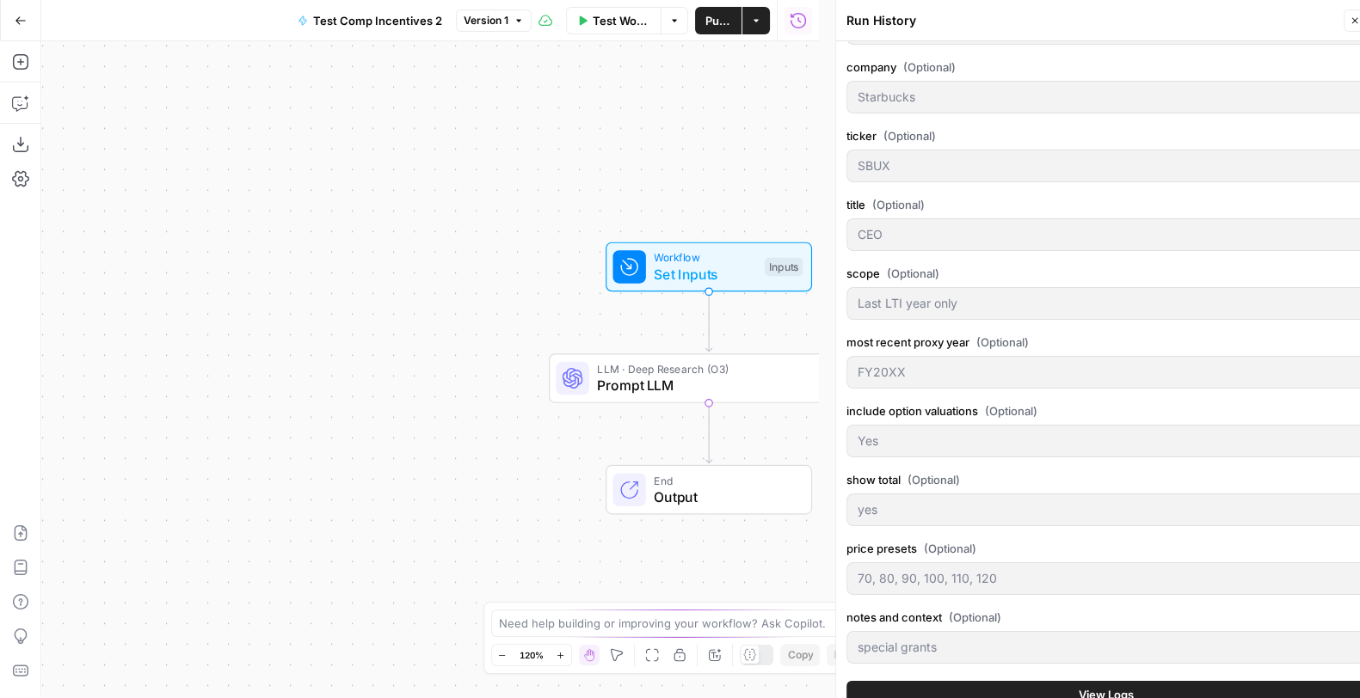
click at [999, 520] on button "View Logs" at bounding box center [1106, 695] width 520 height 28
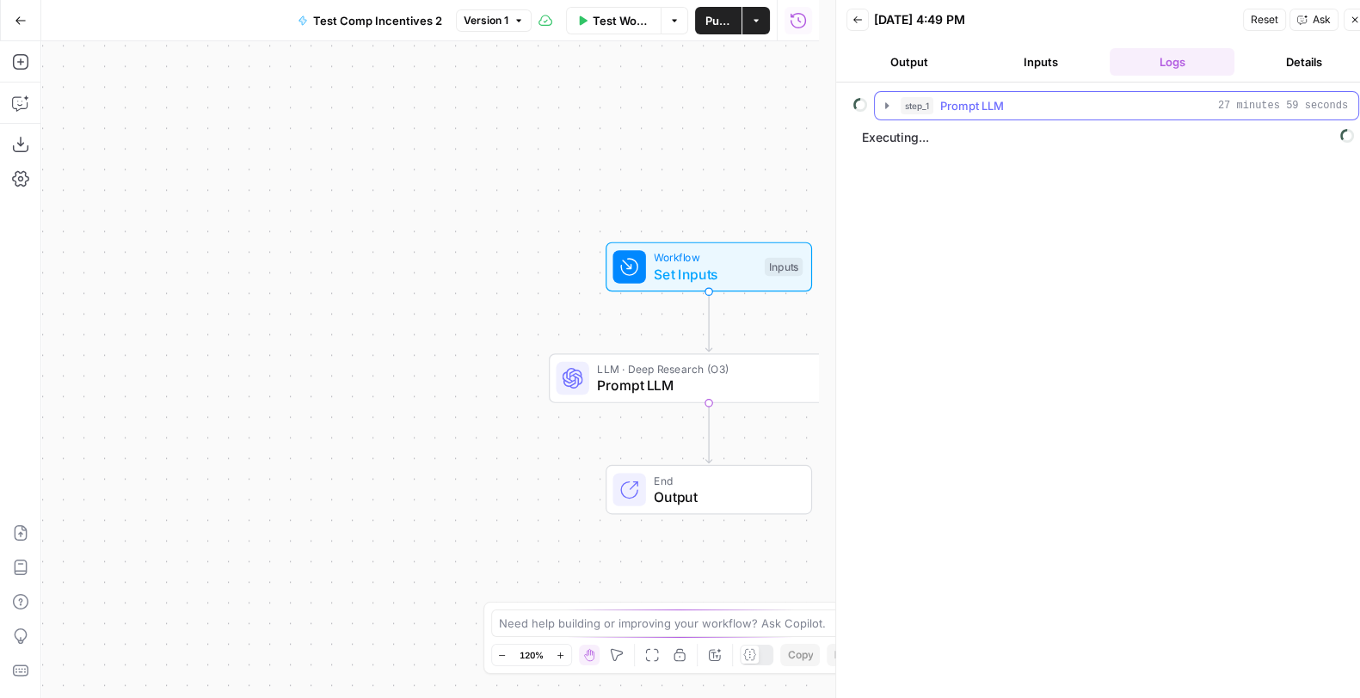
click at [948, 112] on span "Prompt LLM" at bounding box center [972, 105] width 64 height 17
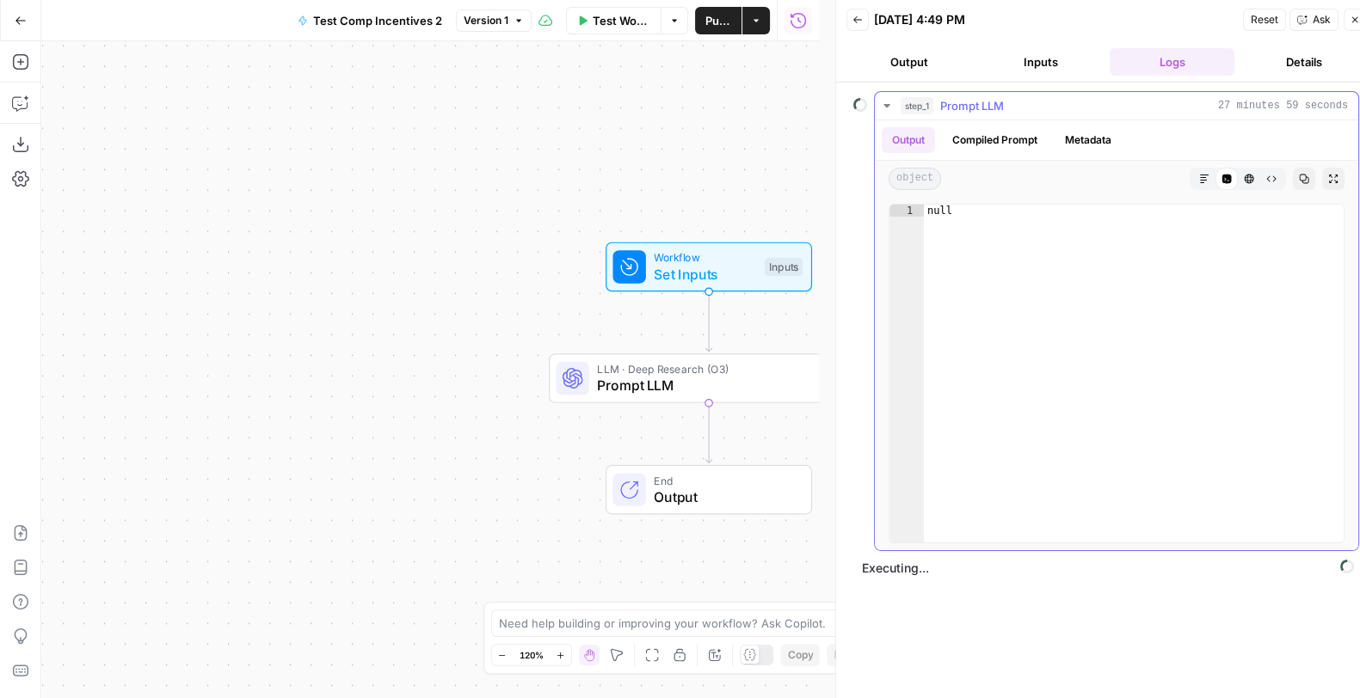
click at [946, 111] on span "Prompt LLM" at bounding box center [972, 105] width 64 height 17
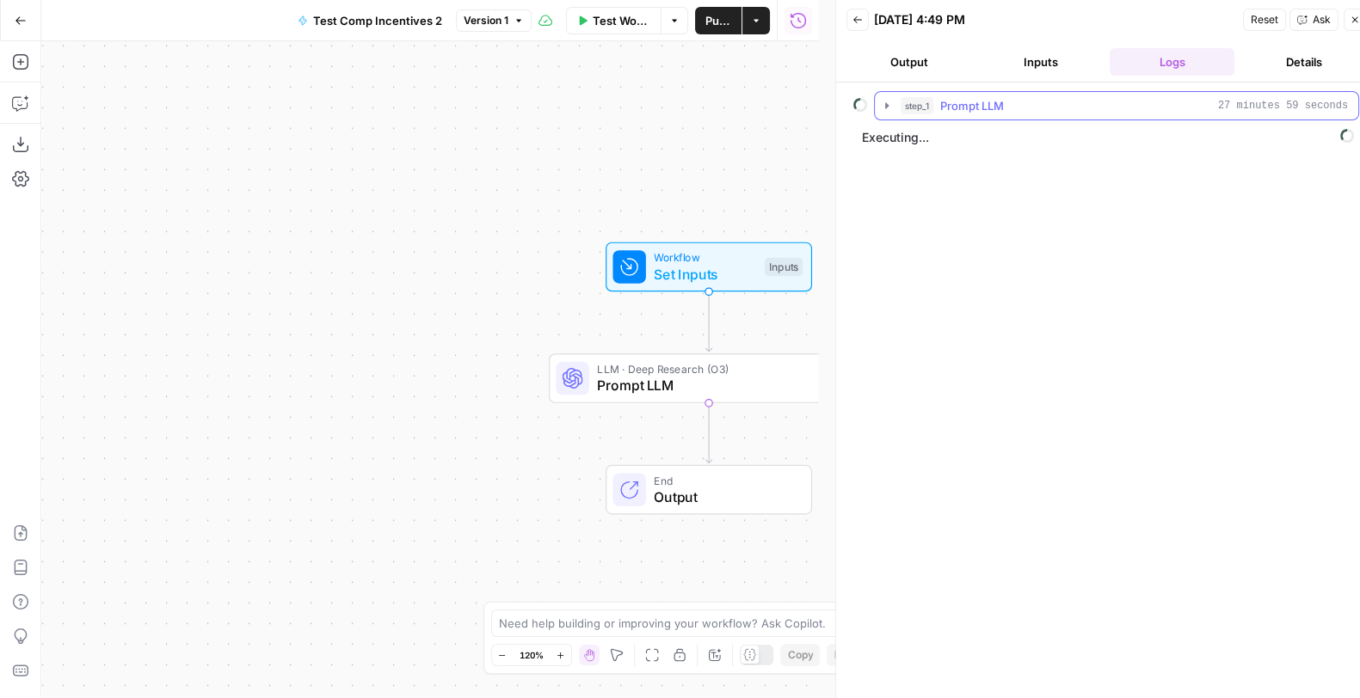
click at [989, 92] on button "step_1 Prompt LLM 27 minutes 59 seconds" at bounding box center [1116, 106] width 483 height 28
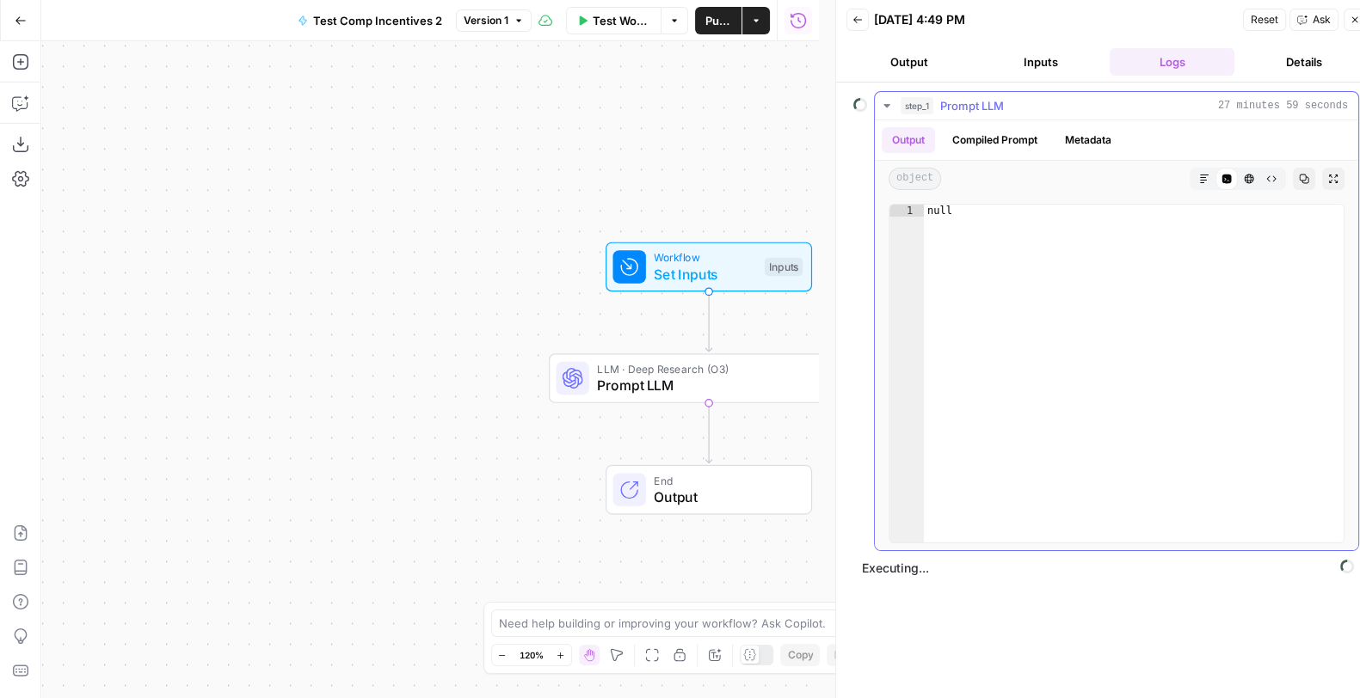
click at [999, 99] on div "step_1 Prompt LLM 27 minutes 59 seconds" at bounding box center [1124, 105] width 447 height 17
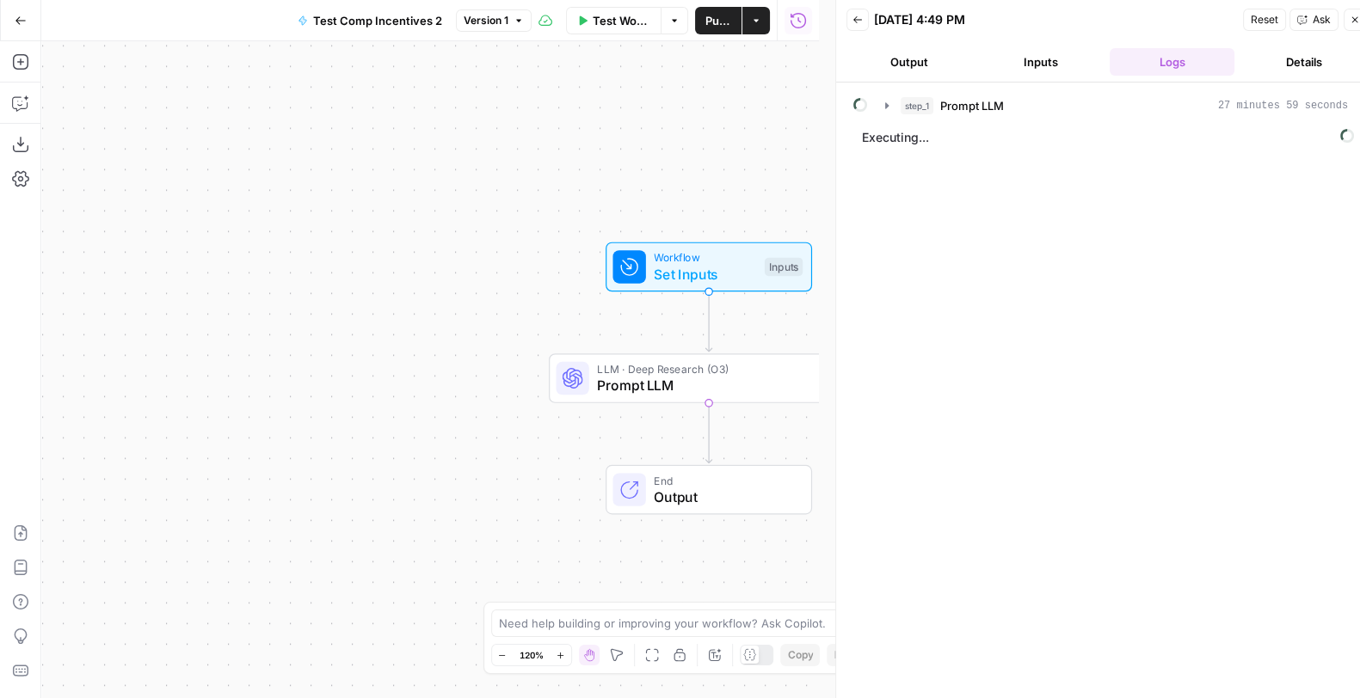
click at [939, 45] on header "Back 09/03/25 at 4:49 PM Reset Ask Close Output Inputs Logs Details" at bounding box center [1106, 41] width 540 height 83
click at [897, 74] on button "Output" at bounding box center [908, 62] width 125 height 28
click at [999, 52] on button "Logs" at bounding box center [1172, 62] width 125 height 28
